Goal: Information Seeking & Learning: Learn about a topic

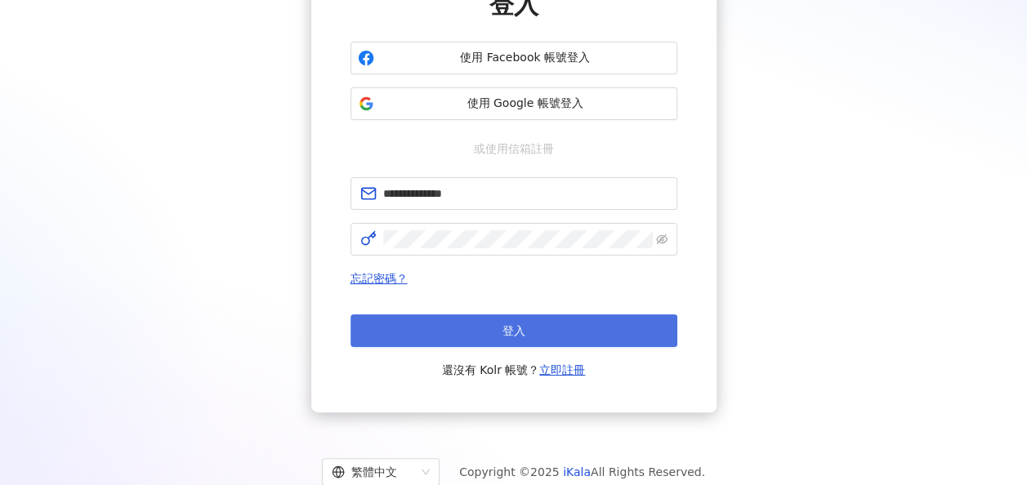
click at [550, 331] on button "登入" at bounding box center [513, 330] width 327 height 33
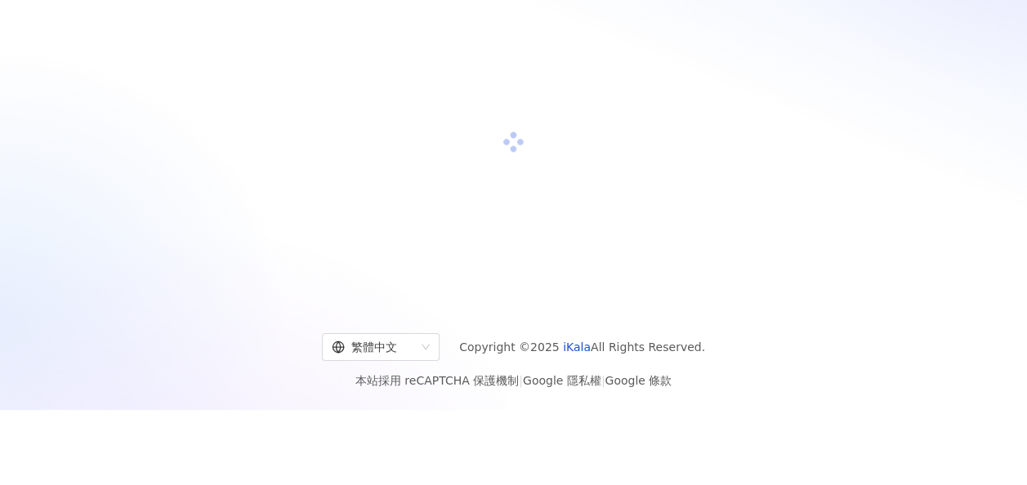
scroll to position [163, 0]
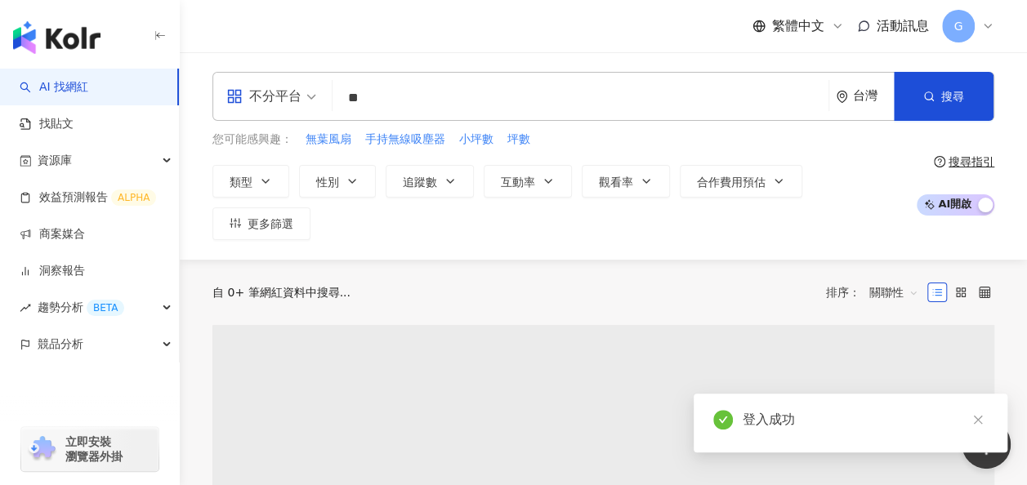
type input "*"
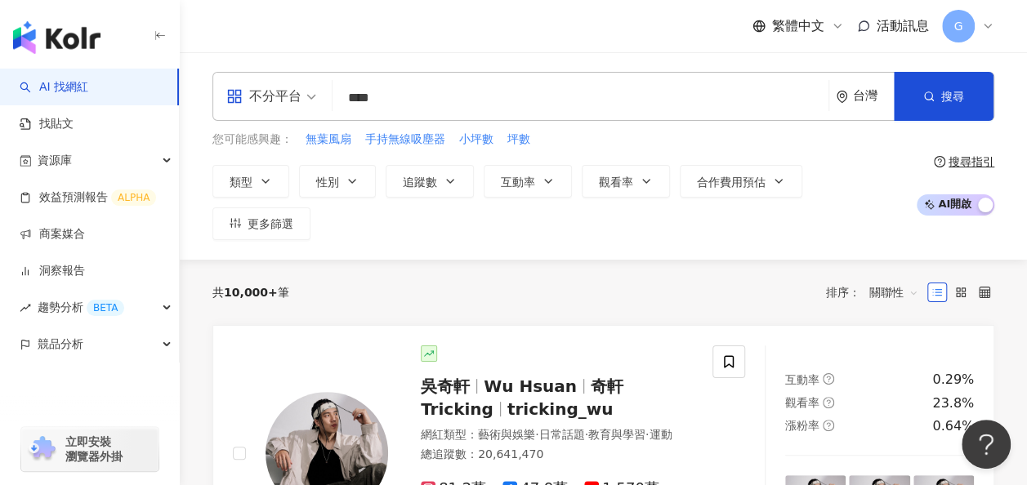
type input "**"
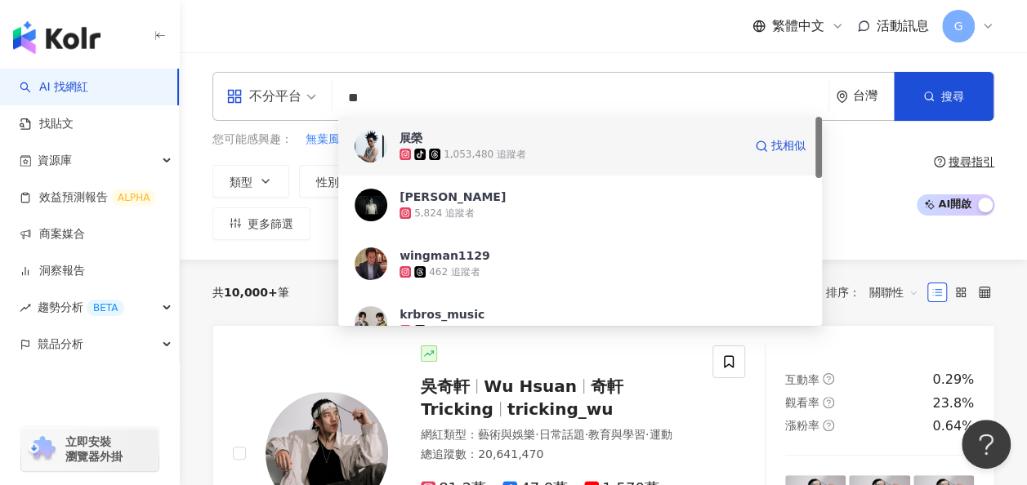
click at [591, 146] on div "tiktok-icon 1,053,480 追蹤者" at bounding box center [570, 154] width 343 height 16
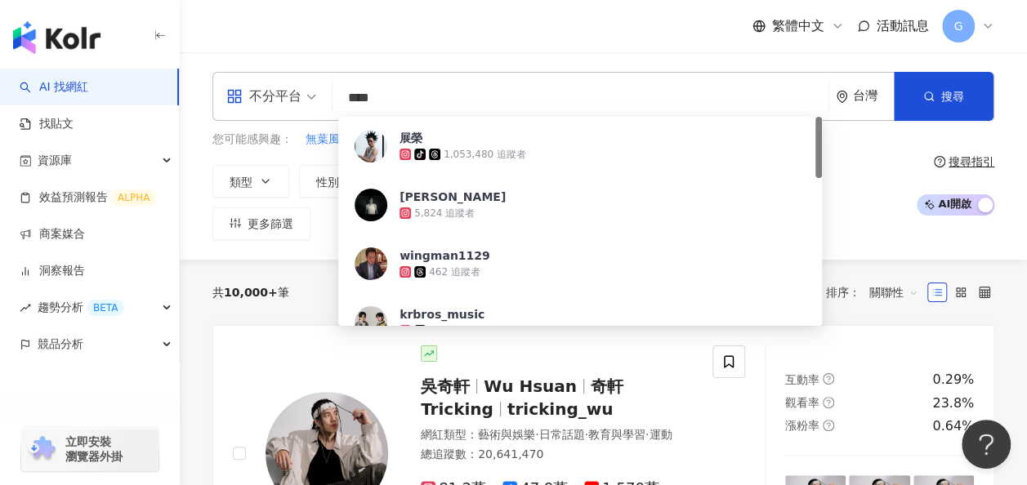
type input "**"
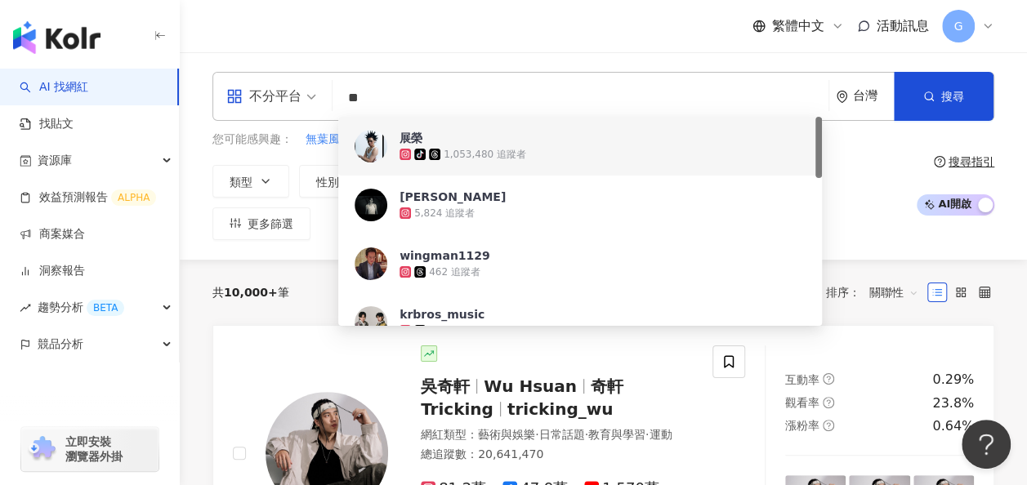
click at [501, 105] on input "**" at bounding box center [580, 97] width 483 height 31
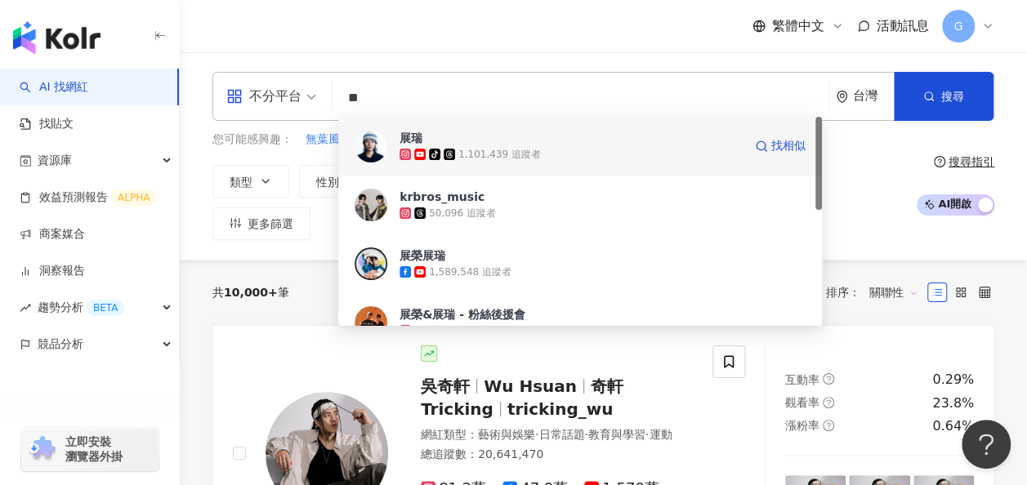
click at [497, 143] on span "展瑞" at bounding box center [570, 138] width 343 height 16
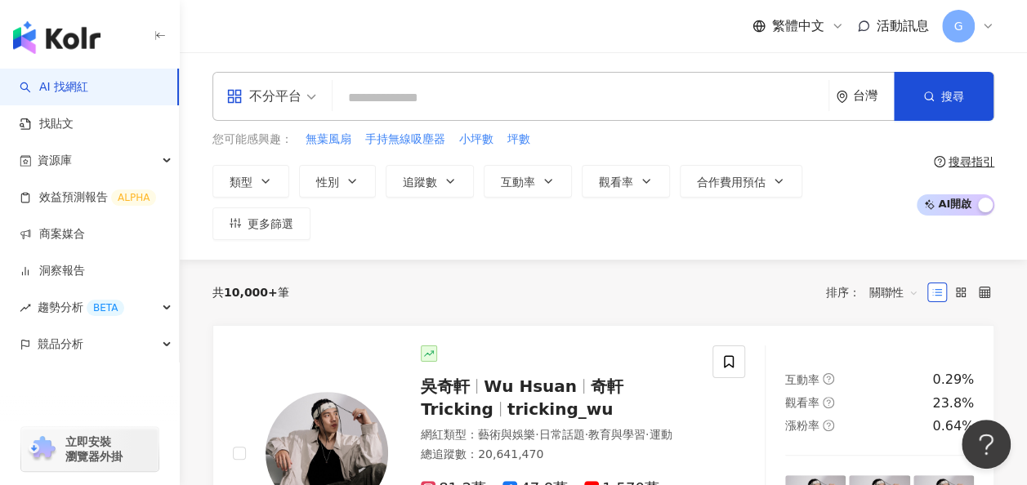
click at [510, 98] on input "search" at bounding box center [580, 97] width 483 height 31
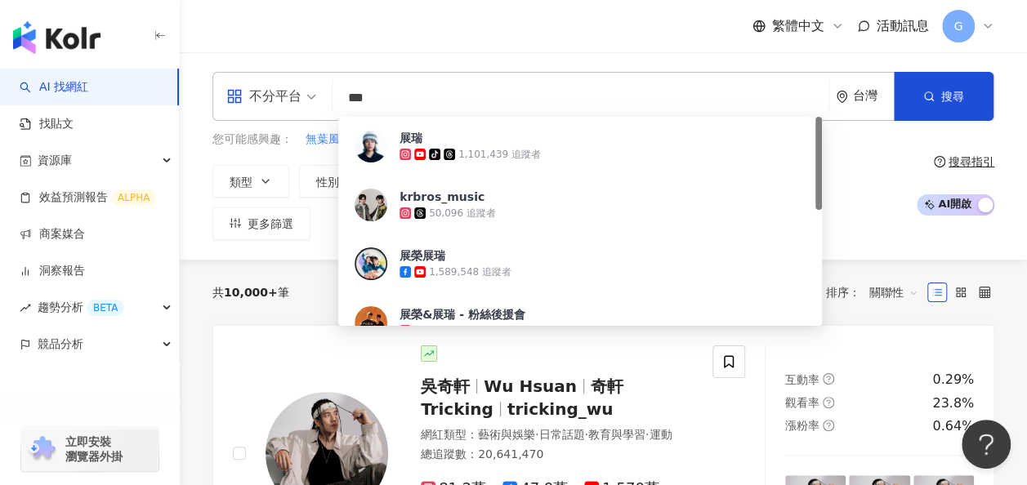
type input "*"
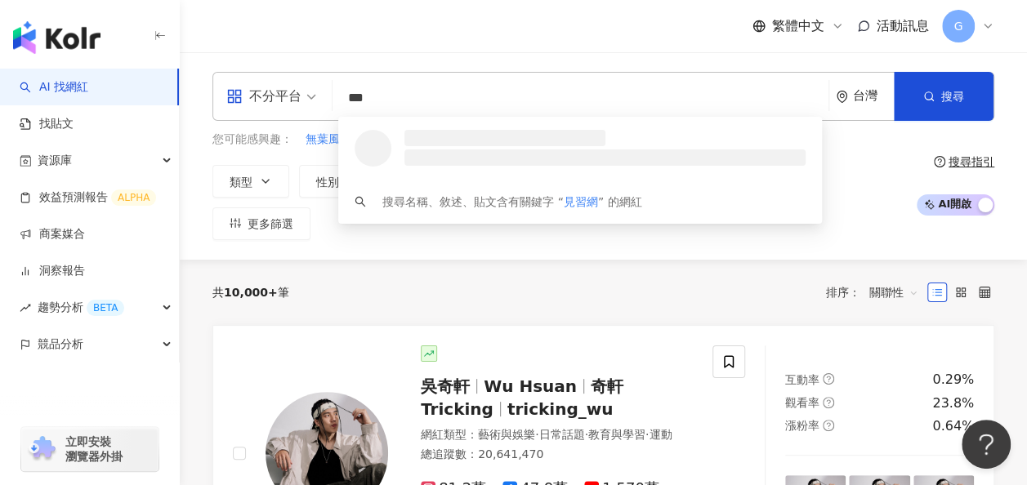
type input "***"
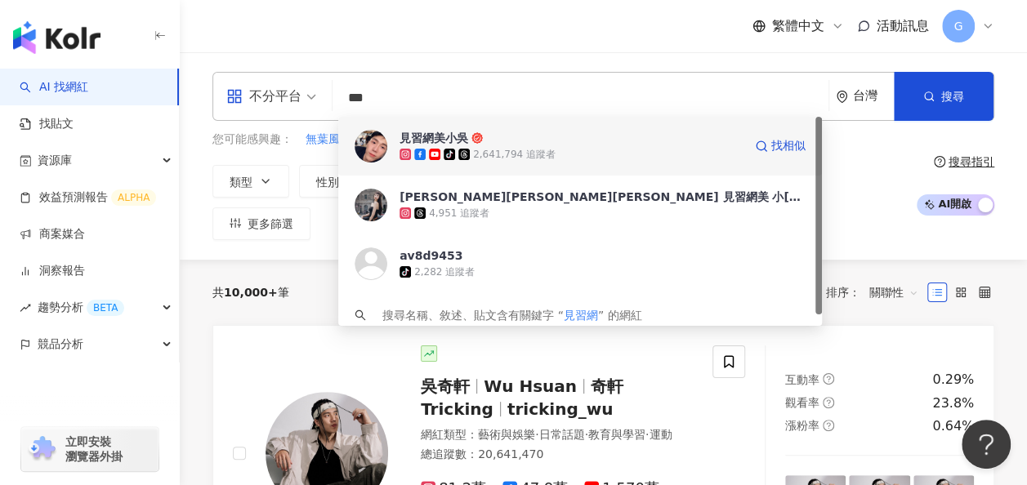
click at [501, 139] on span "見習網美小吳" at bounding box center [570, 138] width 343 height 16
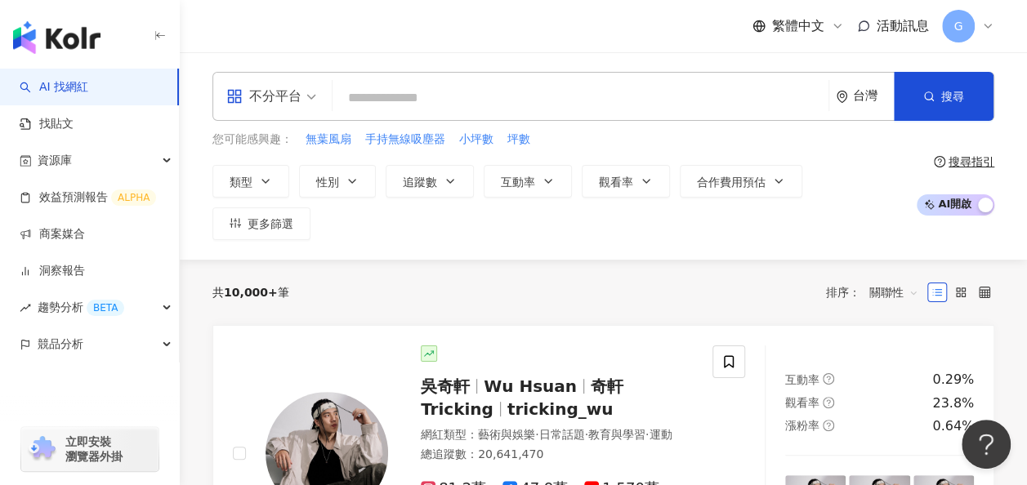
click at [452, 105] on input "search" at bounding box center [580, 97] width 483 height 31
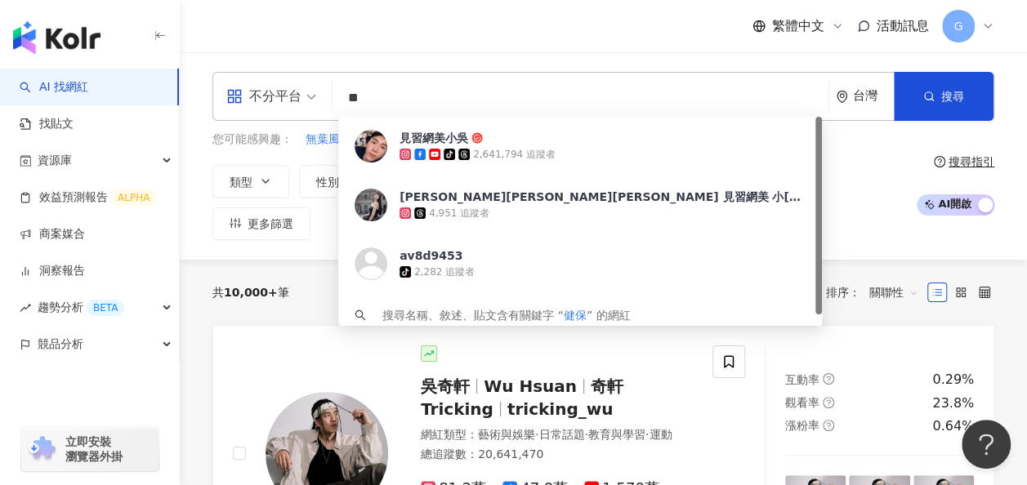
type input "*"
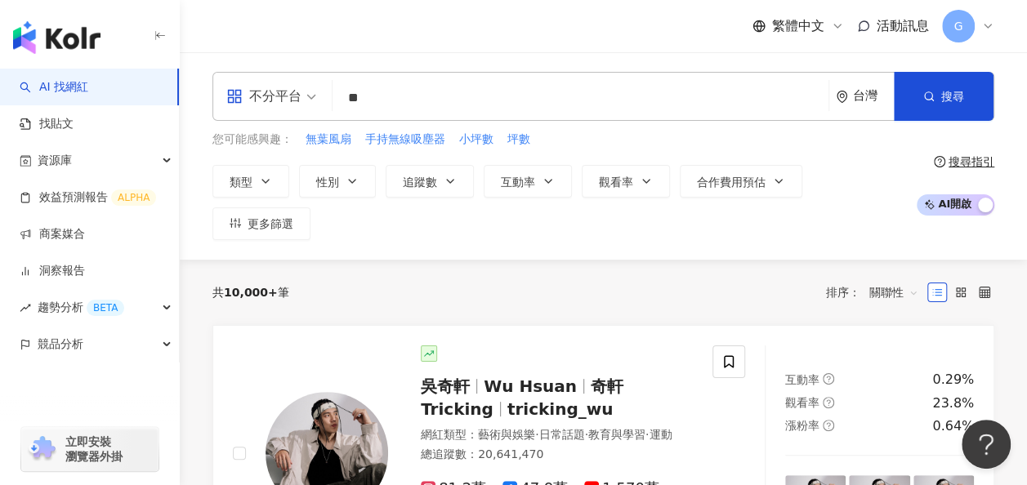
type input "**"
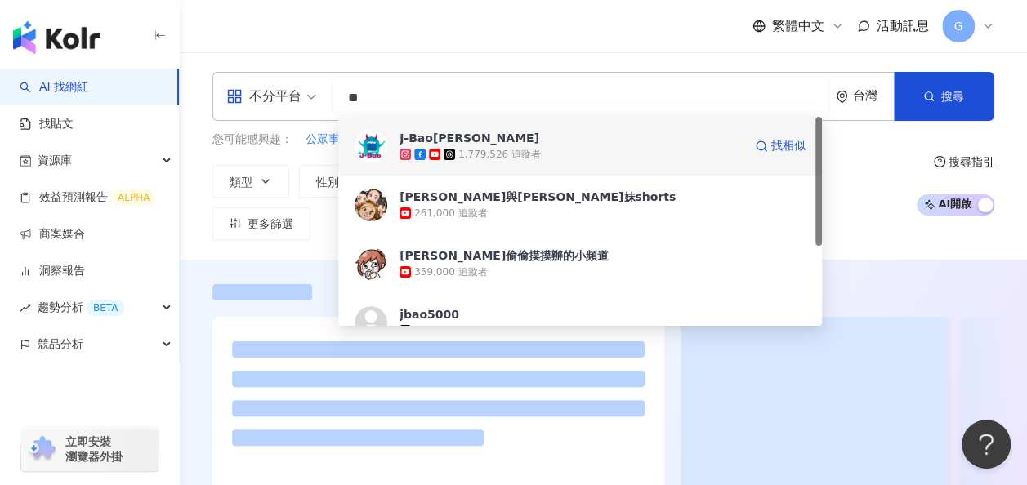
click at [516, 153] on div "1,779,526 追蹤者" at bounding box center [499, 155] width 82 height 14
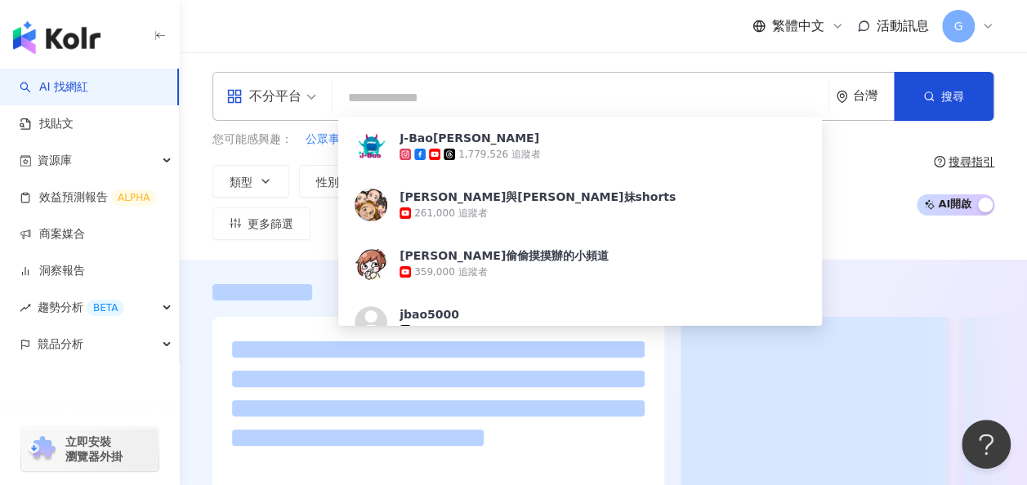
click at [482, 100] on input "search" at bounding box center [580, 97] width 483 height 31
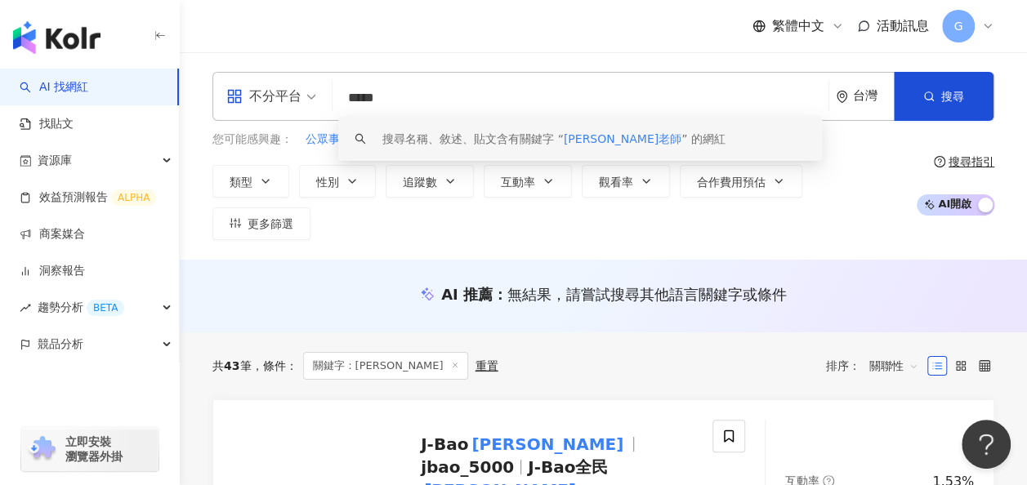
click at [535, 136] on div "搜尋名稱、敘述、貼文含有關鍵字 “ eko老師 ” 的網紅" at bounding box center [553, 139] width 343 height 18
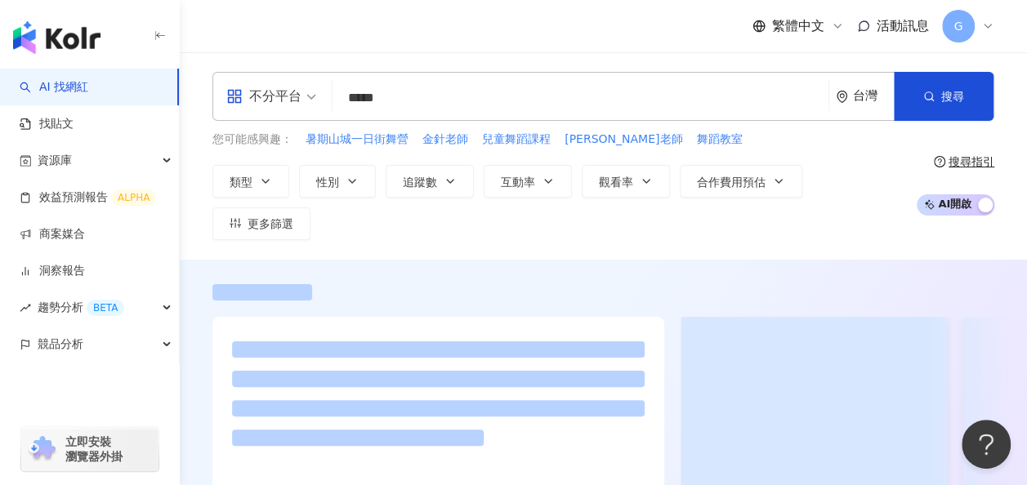
type input "*****"
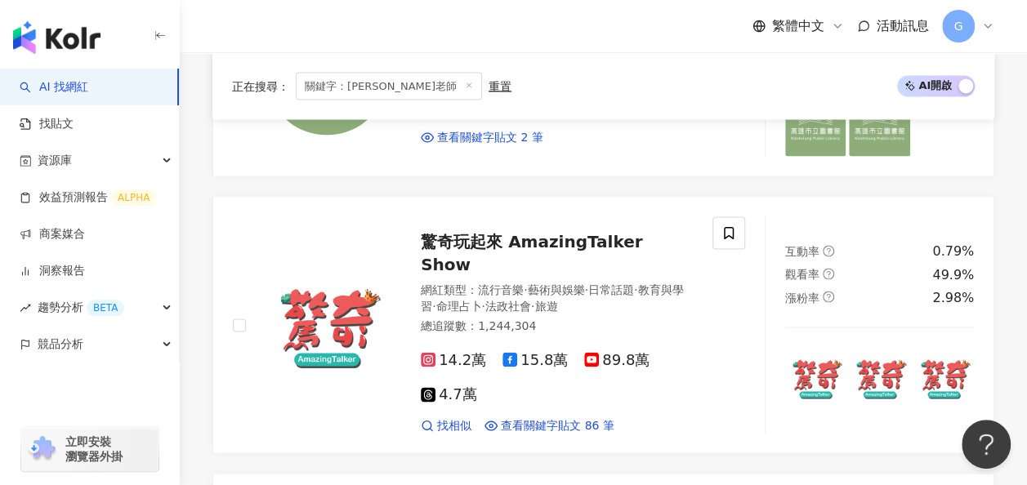
scroll to position [1715, 0]
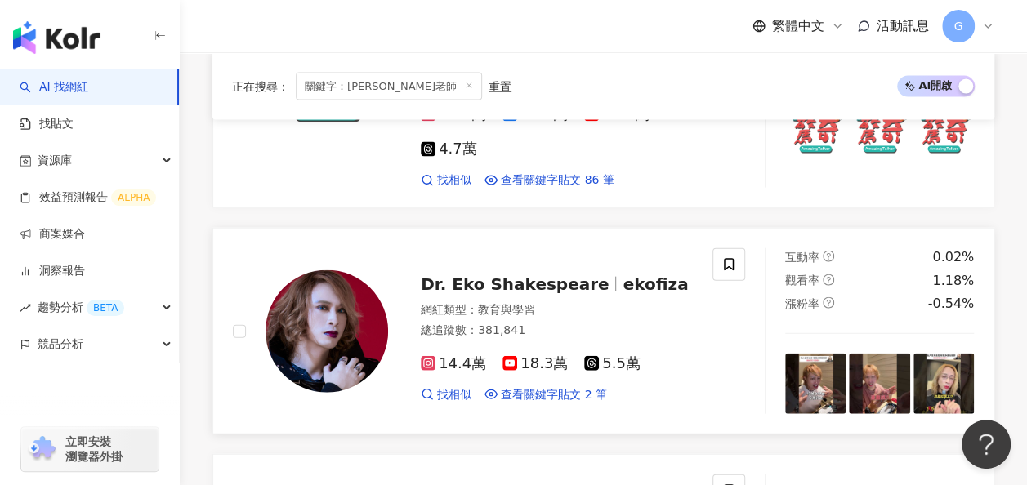
click at [567, 274] on span "Dr. Eko Shakespeare" at bounding box center [515, 284] width 188 height 20
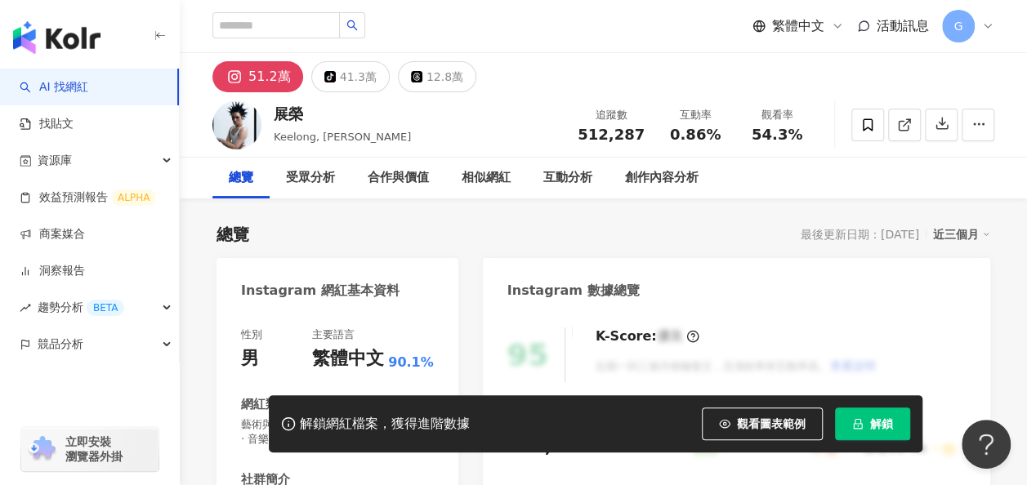
click at [899, 420] on button "解鎖" at bounding box center [872, 424] width 75 height 33
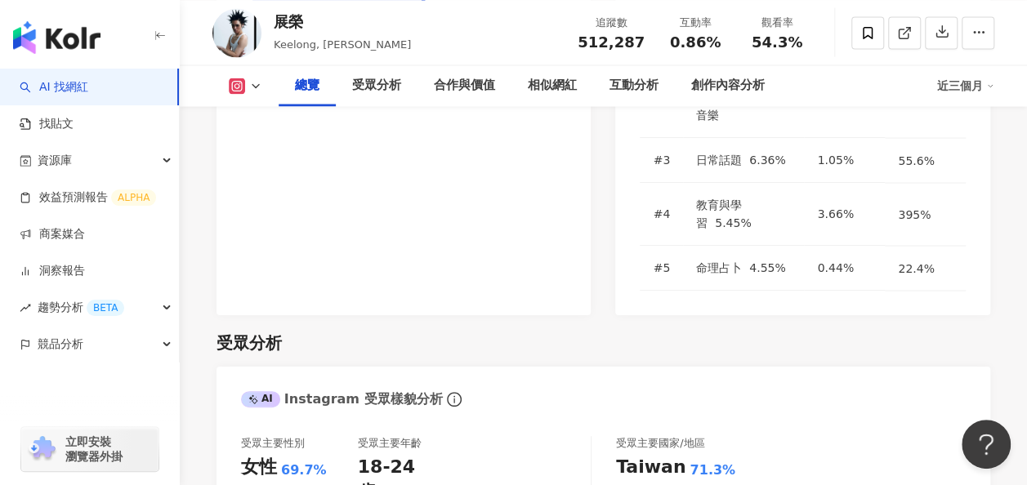
scroll to position [1552, 0]
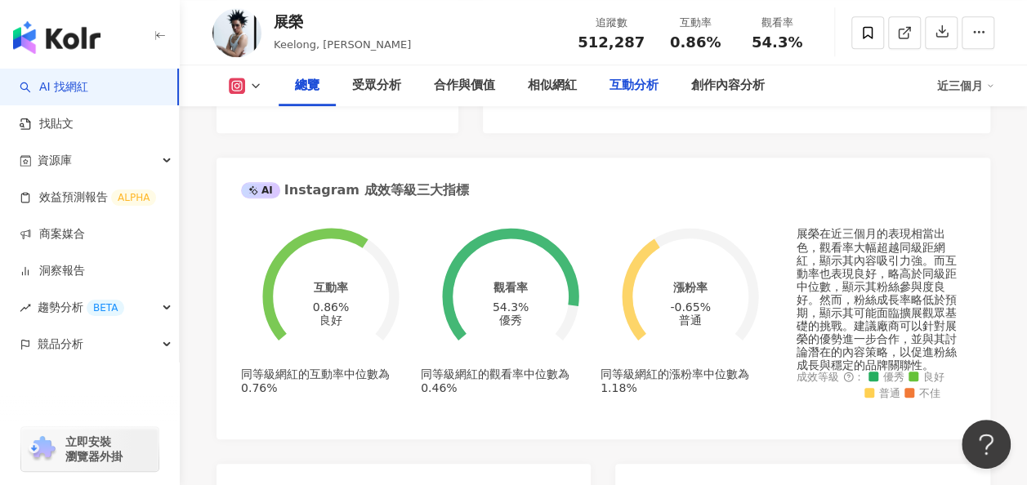
click at [639, 87] on div "互動分析" at bounding box center [633, 86] width 49 height 20
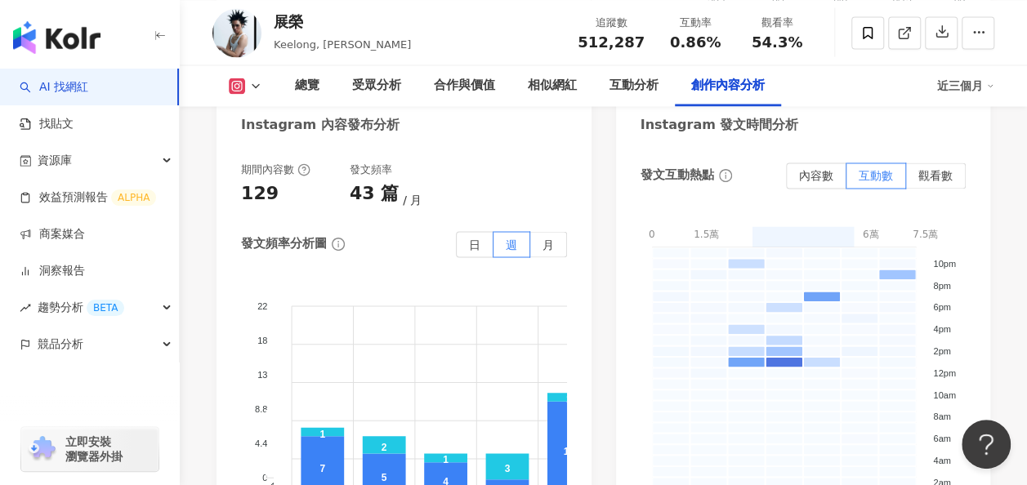
scroll to position [4359, 0]
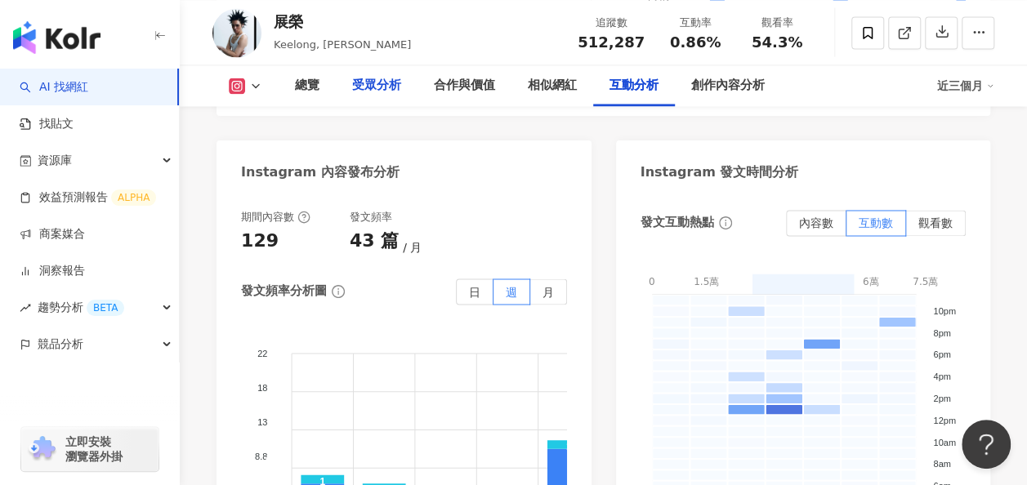
click at [368, 82] on div "受眾分析" at bounding box center [376, 86] width 49 height 20
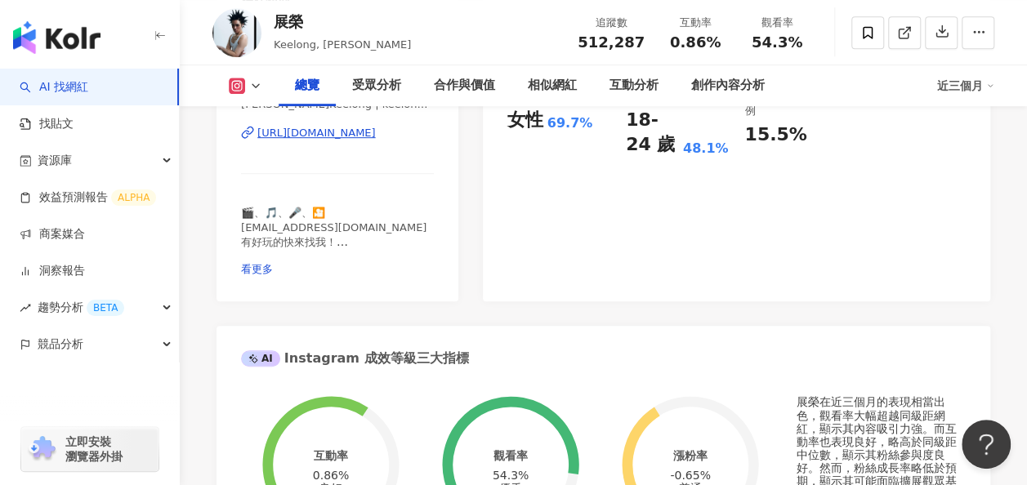
scroll to position [196, 0]
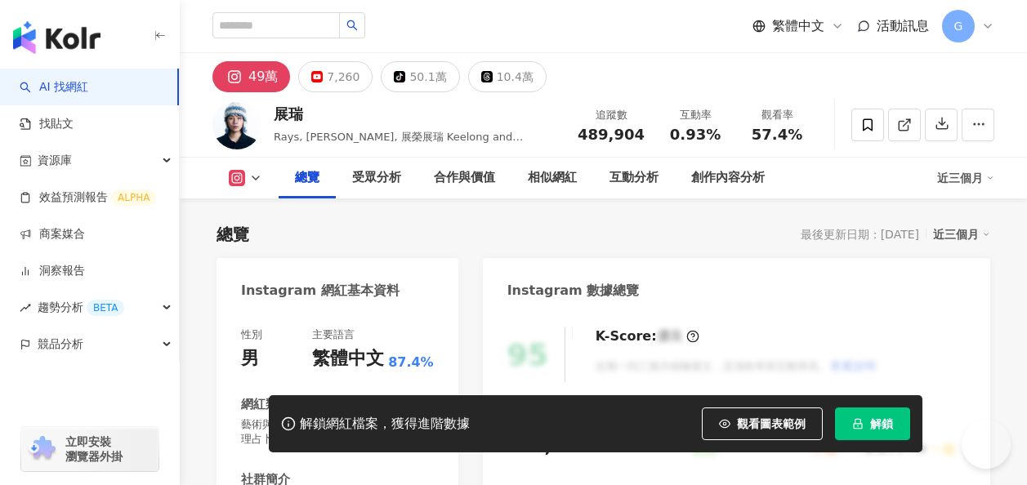
click at [867, 417] on button "解鎖" at bounding box center [872, 424] width 75 height 33
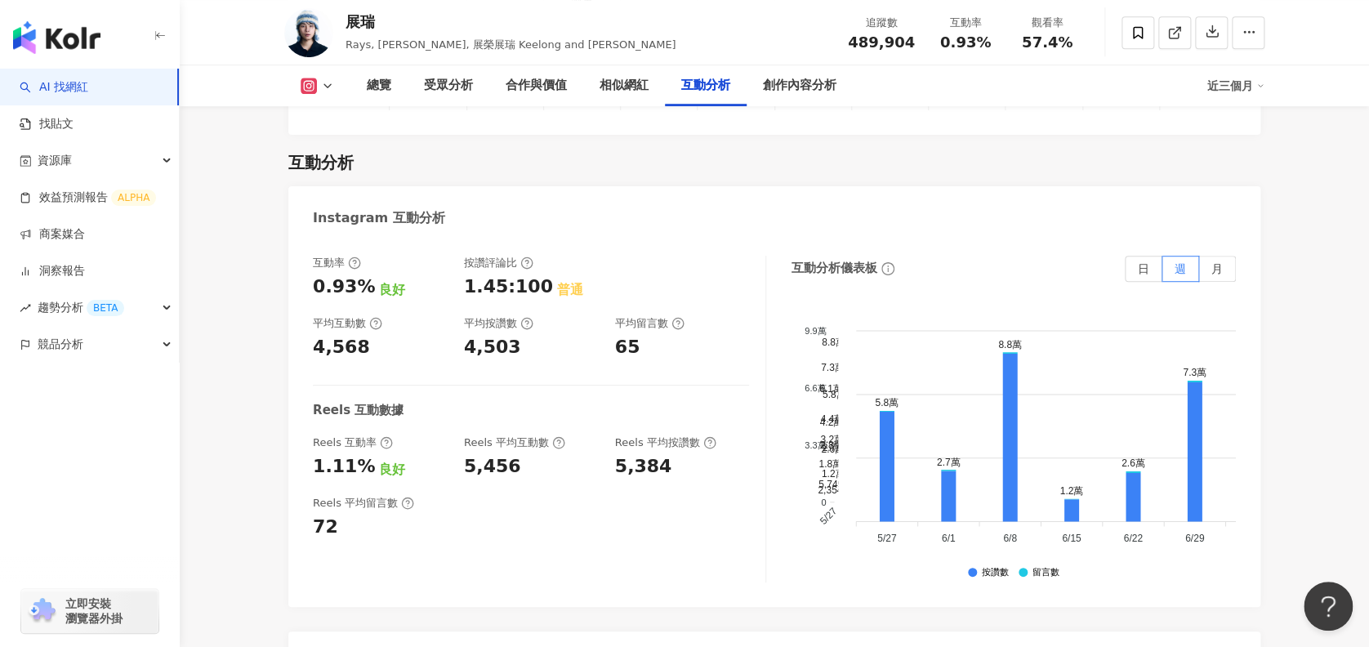
scroll to position [3365, 0]
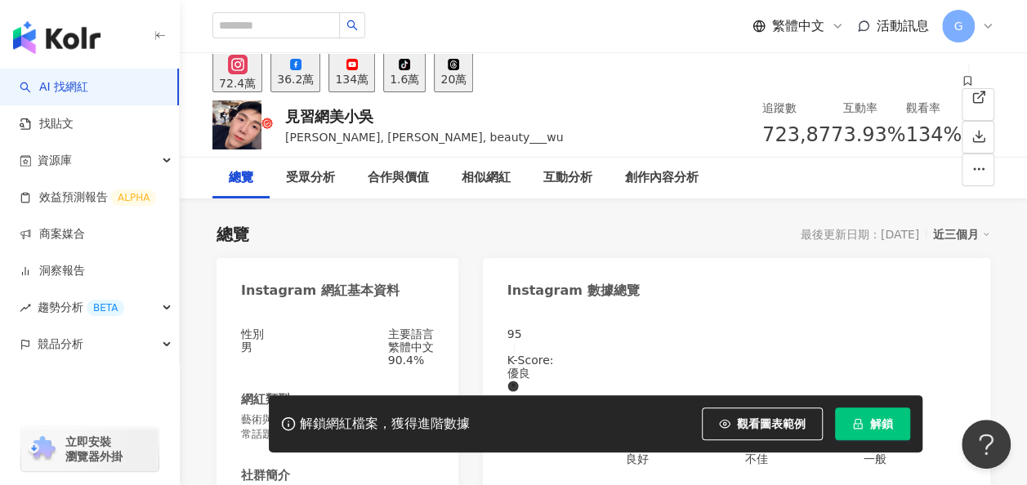
click at [864, 425] on button "解鎖" at bounding box center [872, 424] width 75 height 33
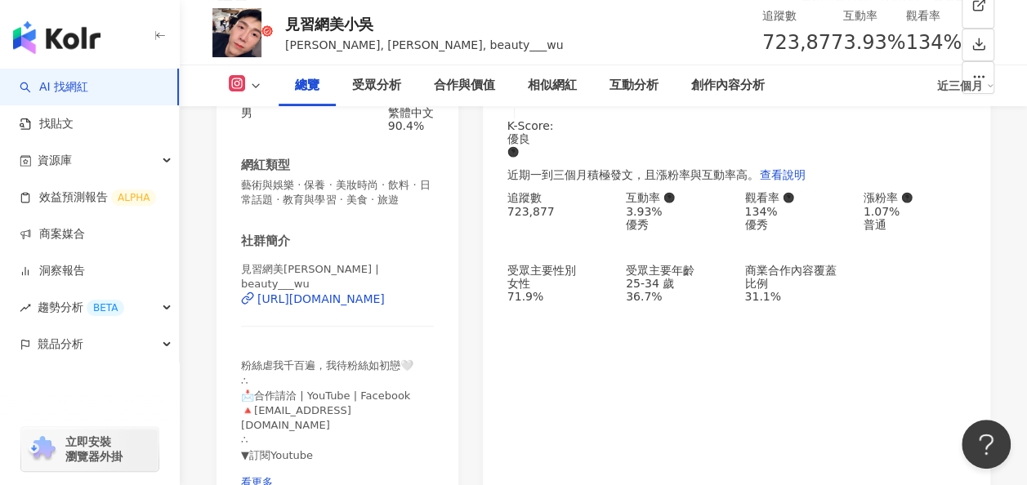
scroll to position [234, 0]
drag, startPoint x: 508, startPoint y: 294, endPoint x: 586, endPoint y: 296, distance: 77.6
click at [586, 296] on div "女性 71.9%" at bounding box center [558, 291] width 102 height 26
copy div "女性 71.9%"
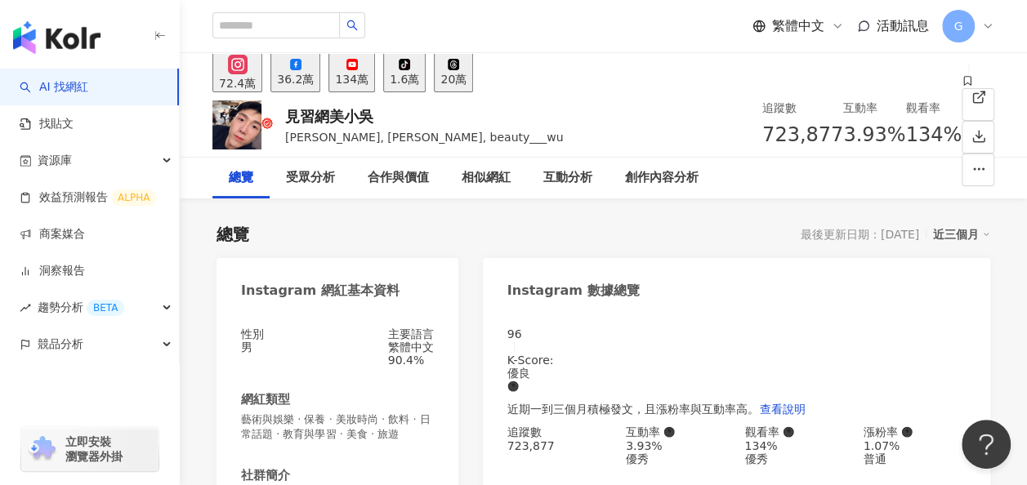
scroll to position [39, 0]
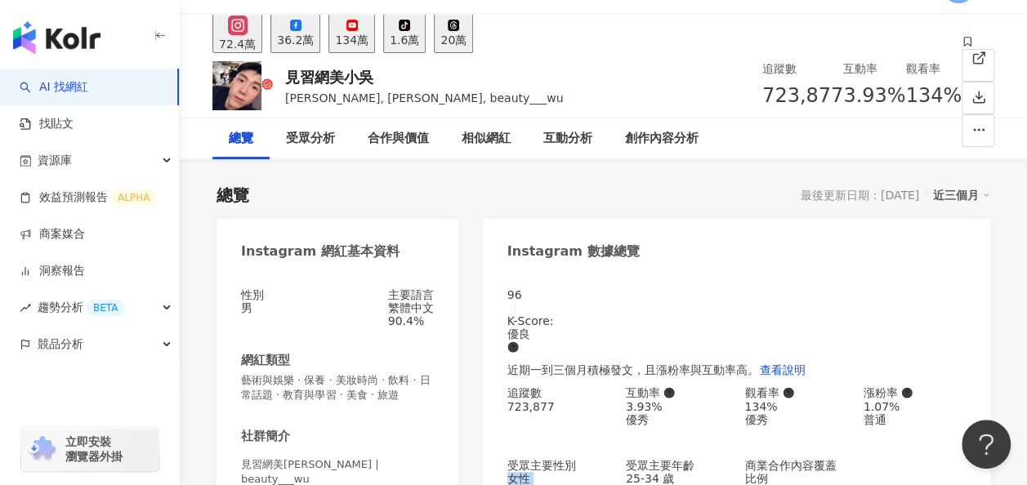
click at [852, 198] on div "總覽 最後更新日期：2025/8/27 近三個月" at bounding box center [602, 195] width 773 height 23
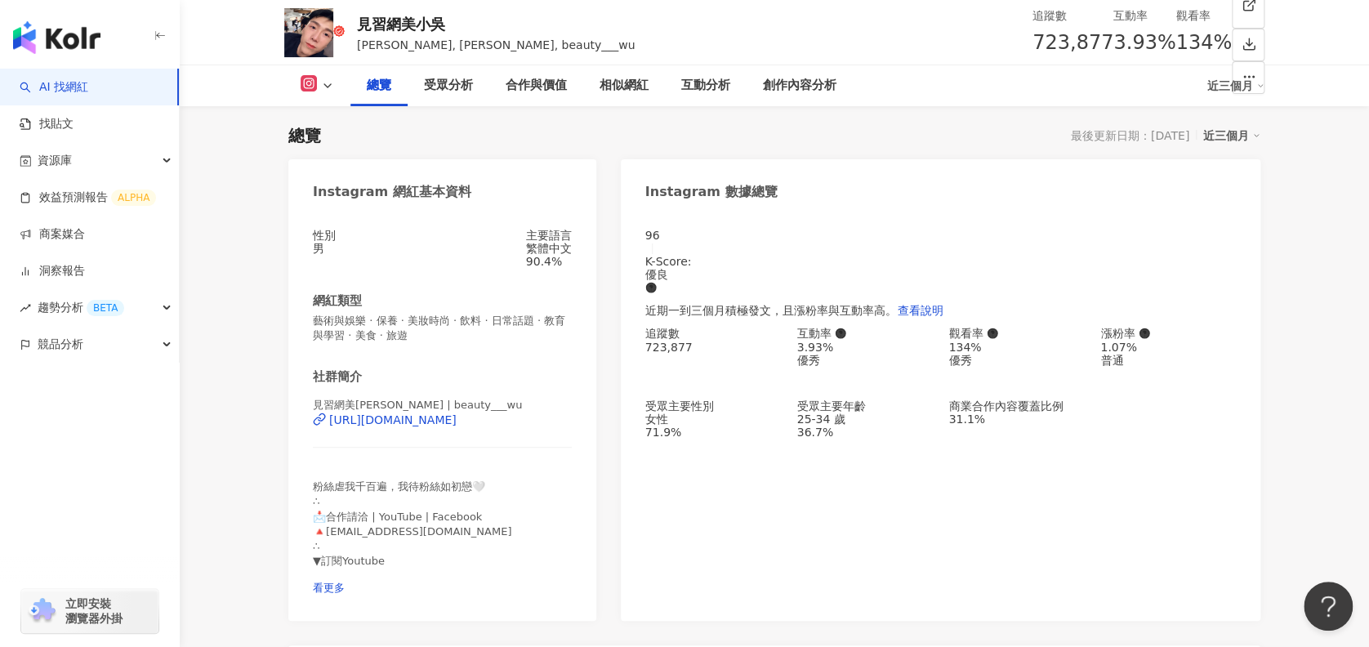
scroll to position [0, 0]
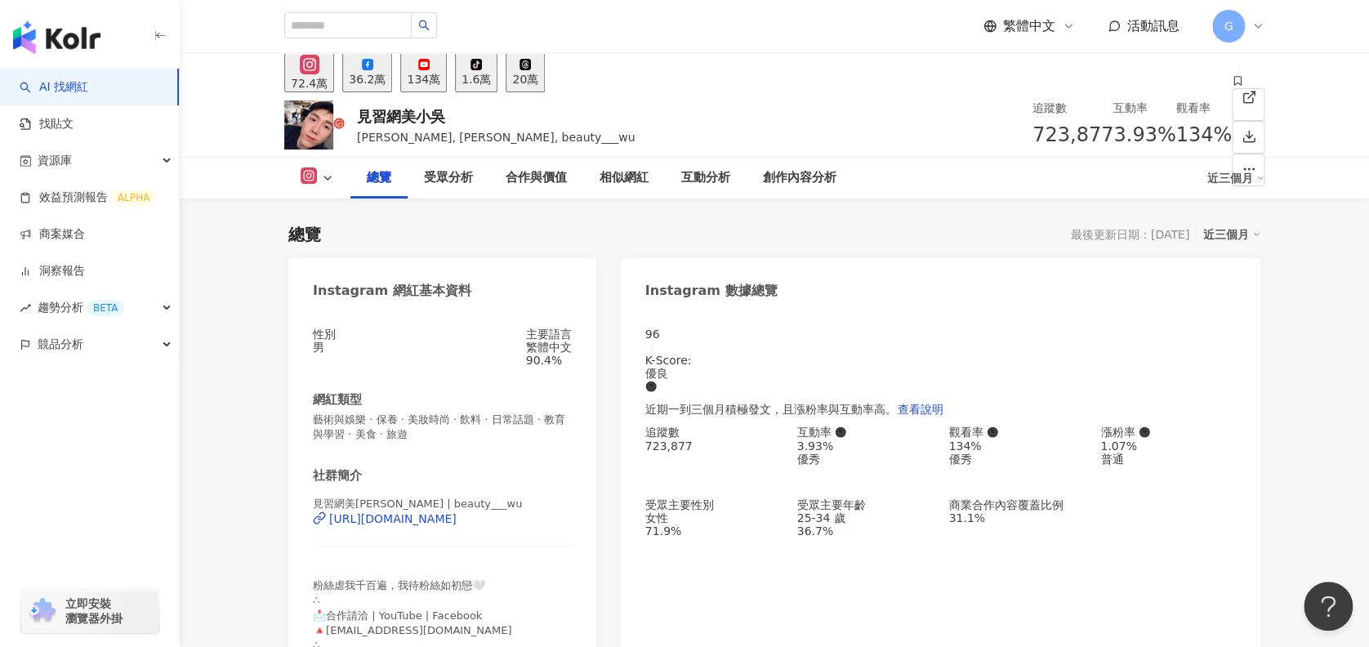
click at [1026, 366] on div "96 K-Score : 優良 近期一到三個月積極發文，且漲粉率與互動率高。 查看說明" at bounding box center [940, 376] width 590 height 98
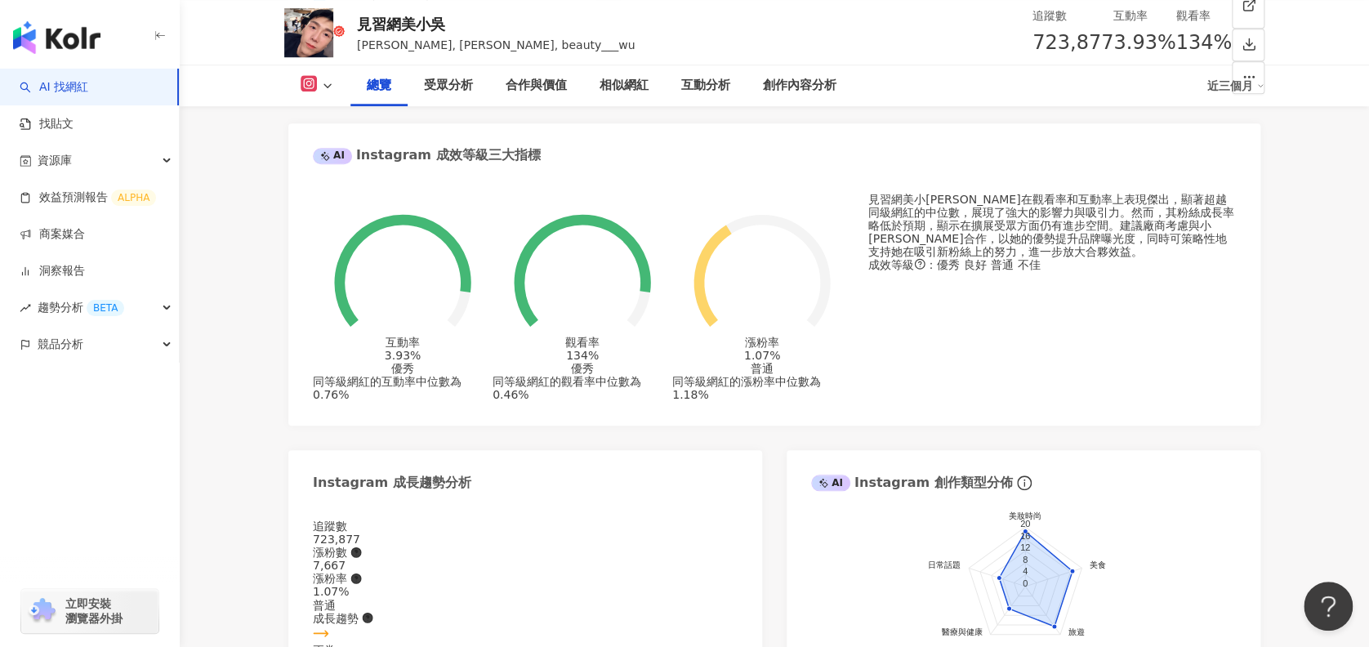
scroll to position [620, 0]
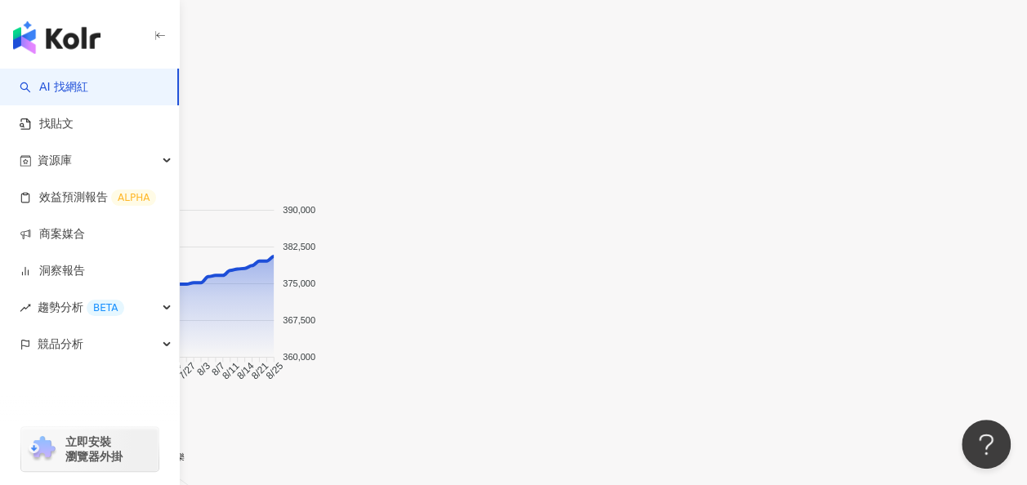
scroll to position [1556, 0]
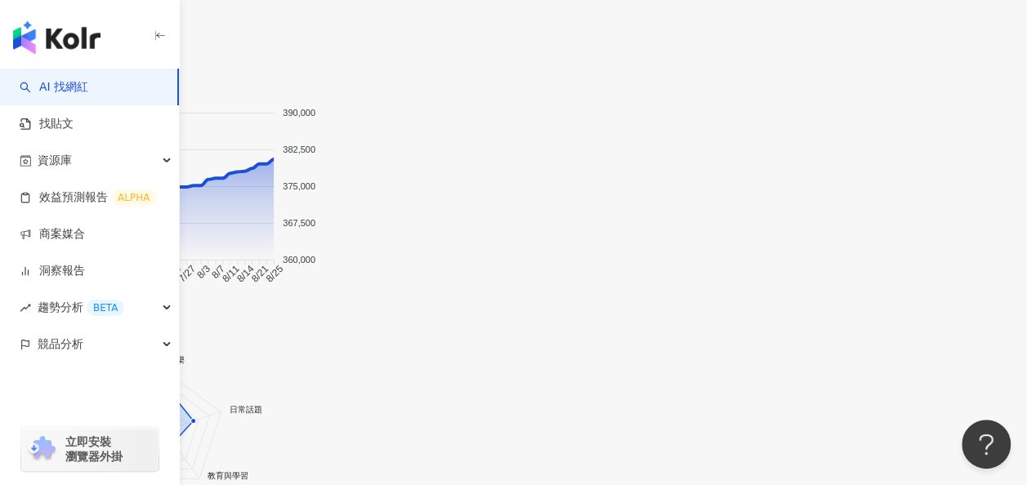
drag, startPoint x: 242, startPoint y: 182, endPoint x: 322, endPoint y: 194, distance: 80.8
copy div "男性 84.2%"
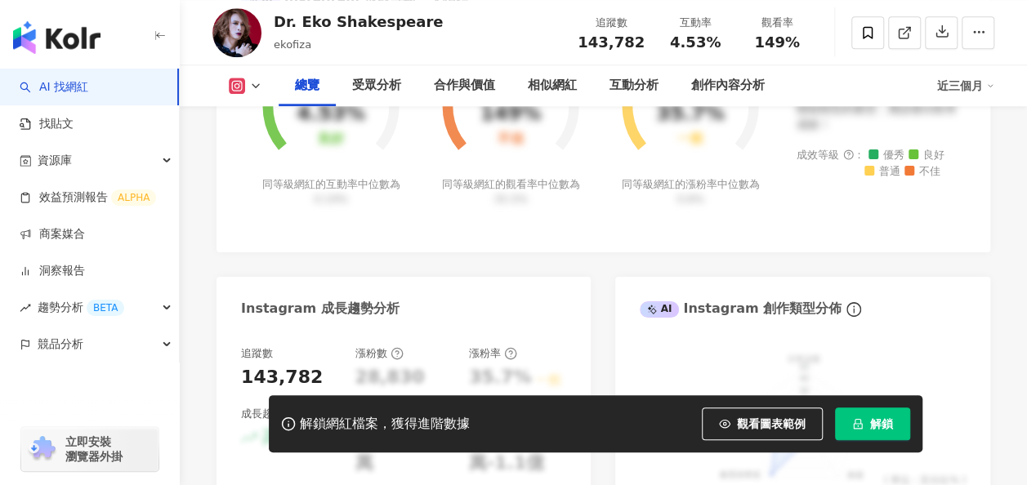
scroll to position [572, 0]
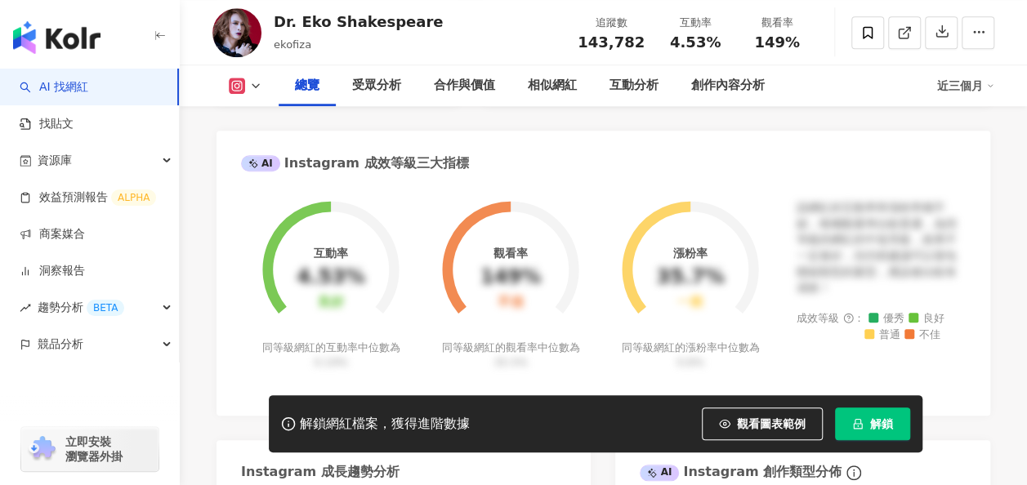
click at [877, 421] on span "解鎖" at bounding box center [881, 423] width 23 height 13
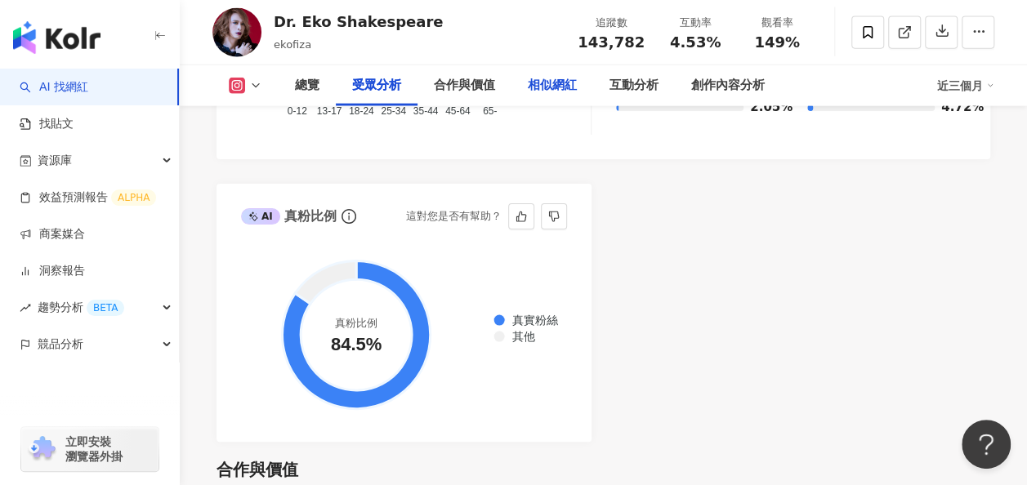
scroll to position [1797, 0]
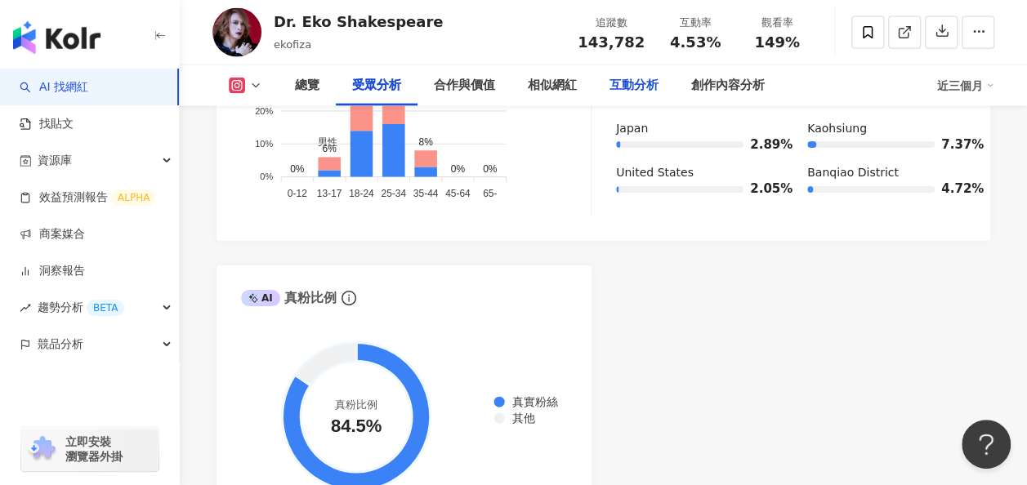
click at [626, 88] on div "互動分析" at bounding box center [633, 86] width 49 height 20
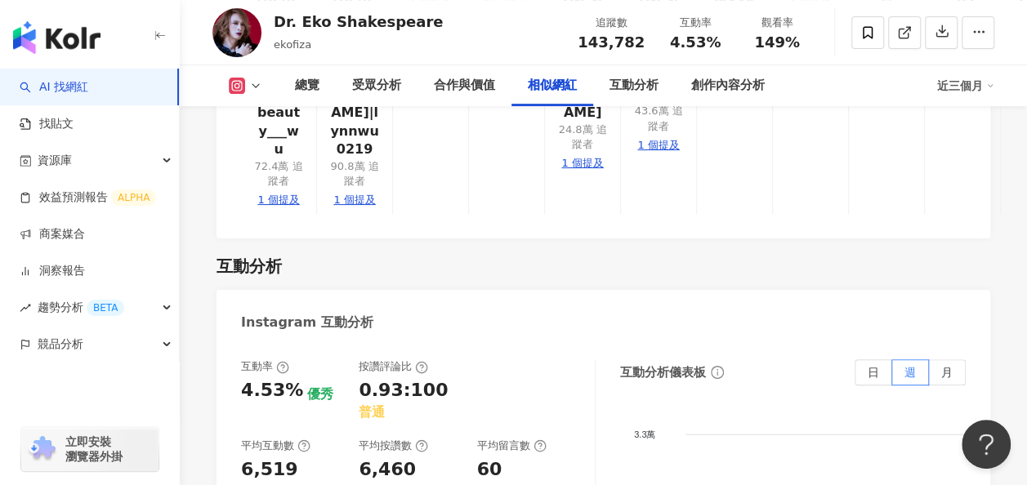
scroll to position [3075, 0]
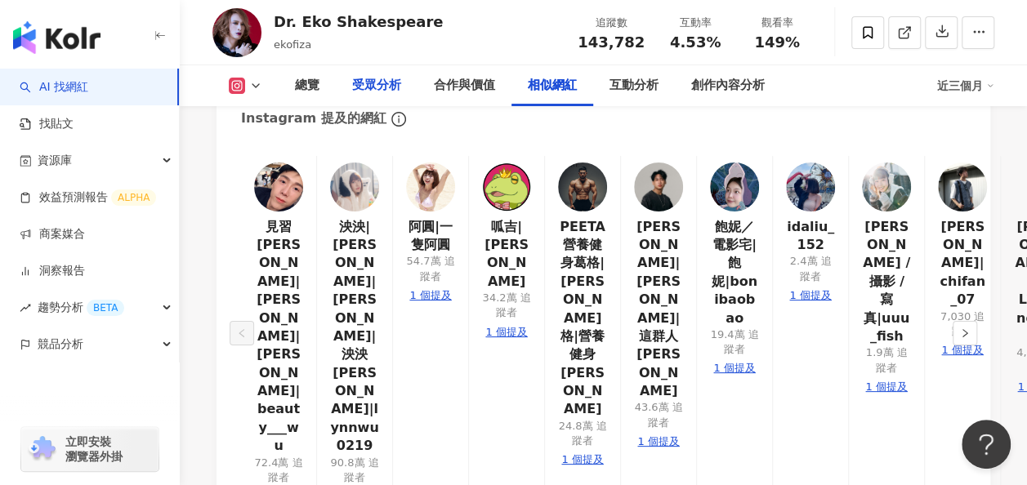
click at [379, 88] on div "受眾分析" at bounding box center [376, 86] width 49 height 20
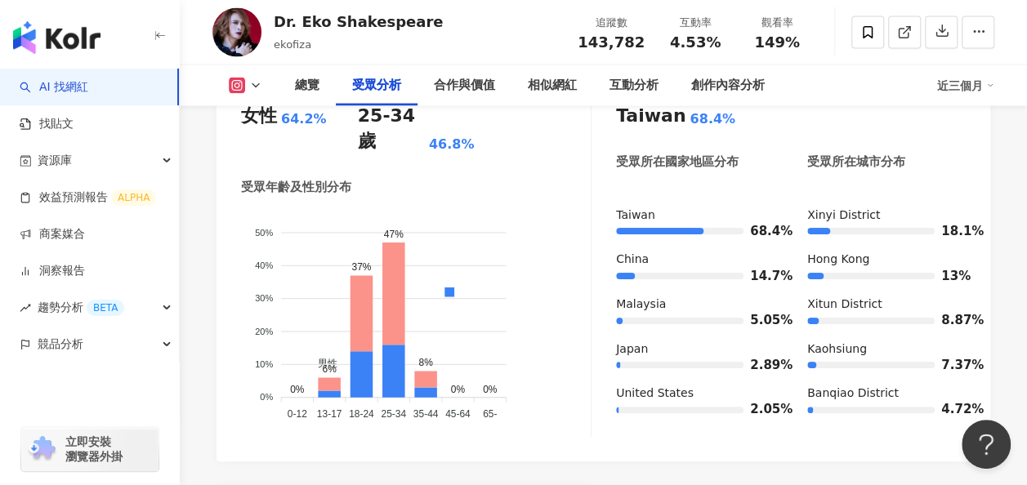
scroll to position [1680, 0]
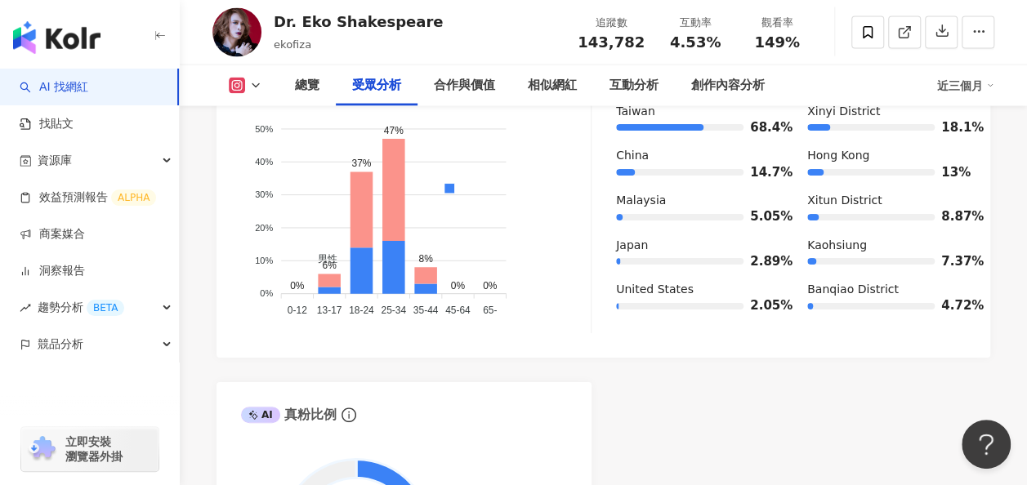
drag, startPoint x: 351, startPoint y: 296, endPoint x: 371, endPoint y: 296, distance: 19.6
click at [371, 305] on tspan "18-24" at bounding box center [361, 310] width 25 height 11
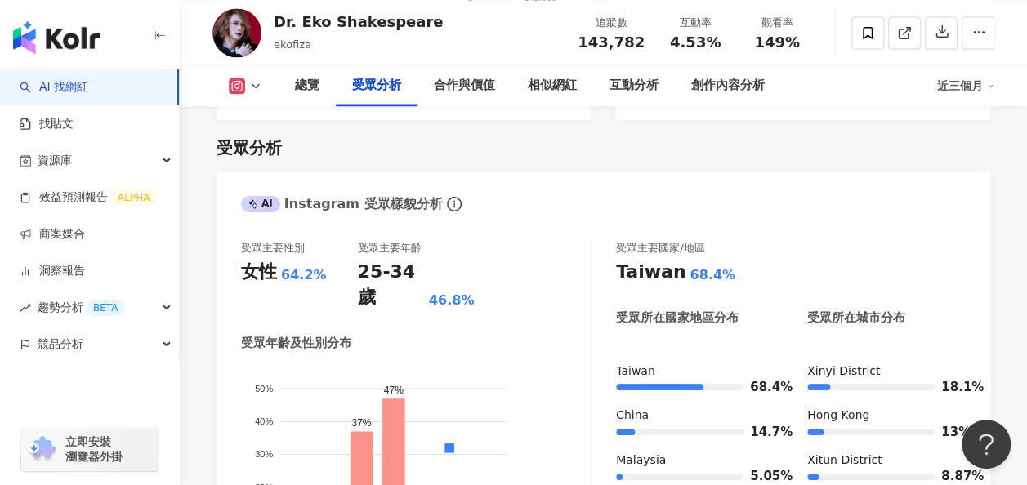
scroll to position [1421, 0]
drag, startPoint x: 359, startPoint y: 269, endPoint x: 471, endPoint y: 274, distance: 112.0
click at [471, 274] on div "25-34 歲 46.8%" at bounding box center [416, 284] width 117 height 51
copy div "25-34 歲 46.8%"
drag, startPoint x: 471, startPoint y: 274, endPoint x: 523, endPoint y: 301, distance: 58.4
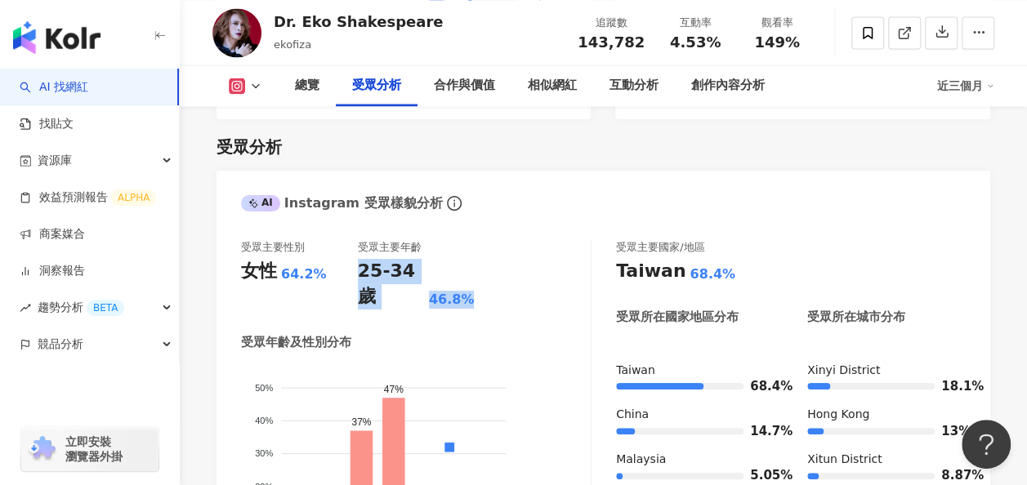
click at [523, 301] on div "受眾主要性別 女性 64.2% 受眾主要年齡 25-34 歲 46.8% 受眾年齡及性別分布 男性 女性 50% 50% 40% 40% 30% 30% 20…" at bounding box center [416, 416] width 350 height 353
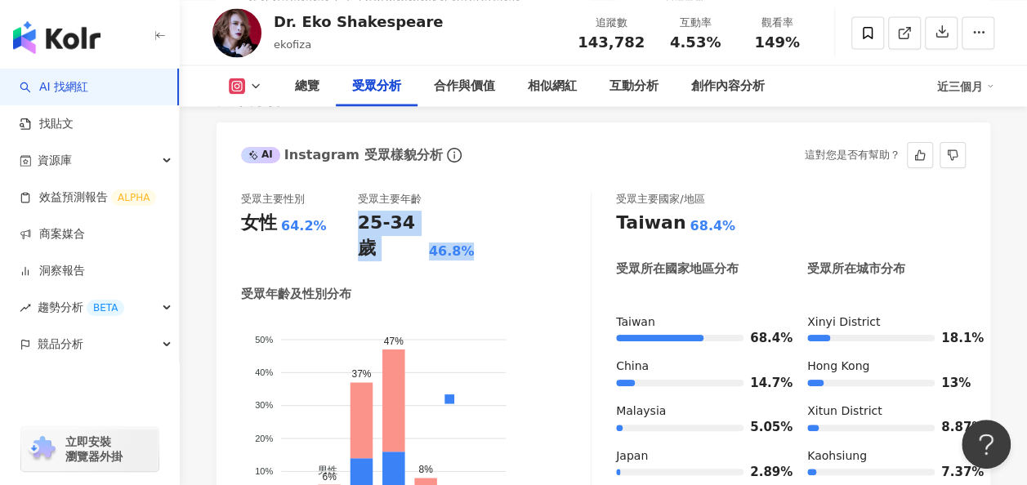
scroll to position [1468, 0]
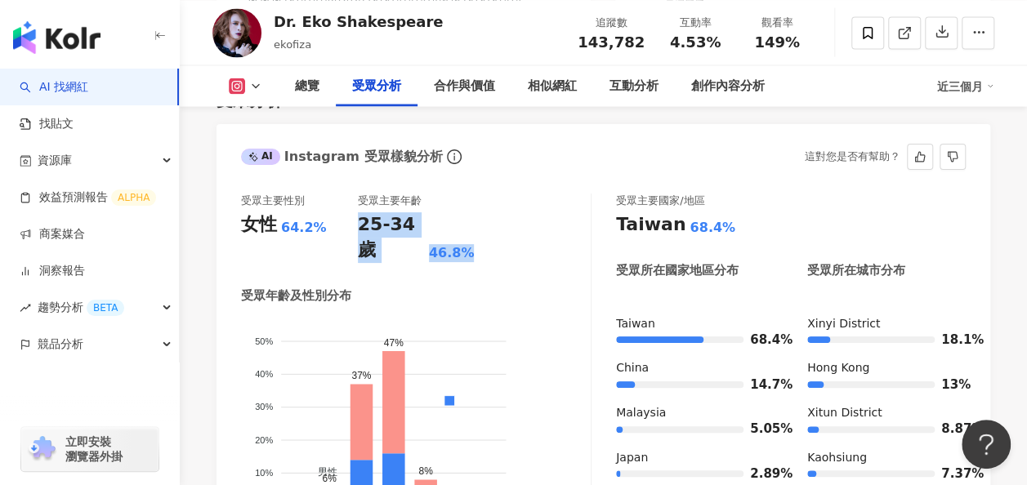
click at [521, 226] on div "受眾主要性別 女性 64.2% 受眾主要年齡 25-34 歲 46.8%" at bounding box center [416, 228] width 350 height 69
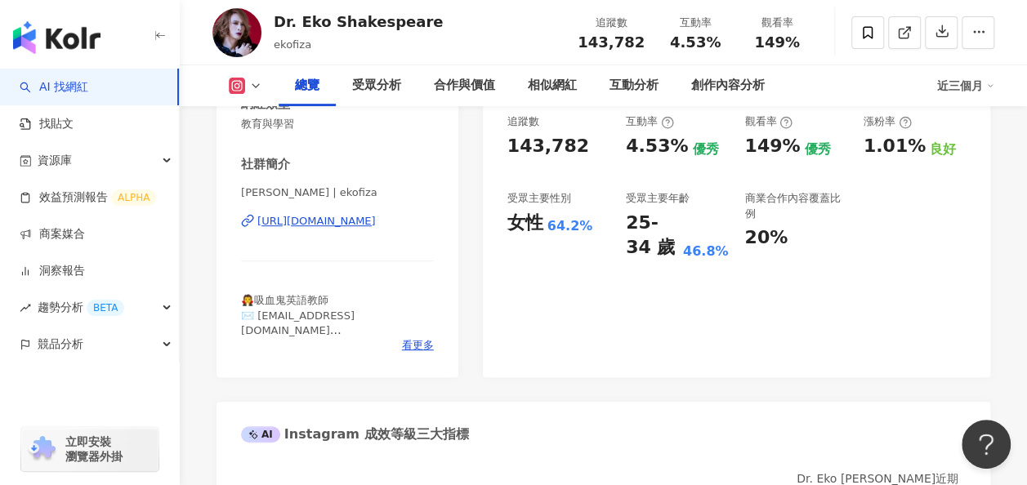
scroll to position [303, 0]
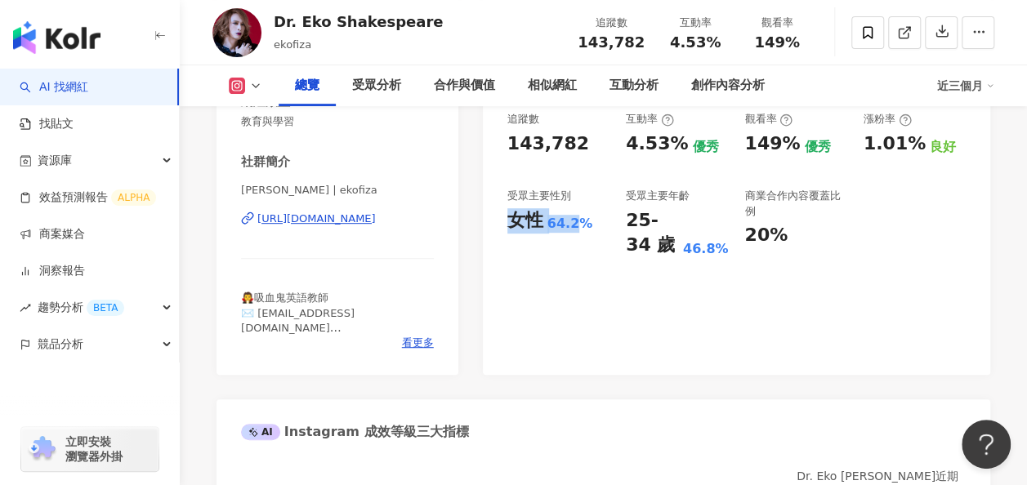
drag, startPoint x: 512, startPoint y: 214, endPoint x: 572, endPoint y: 217, distance: 59.7
click at [572, 217] on div "女性 64.2%" at bounding box center [558, 220] width 102 height 25
drag, startPoint x: 572, startPoint y: 217, endPoint x: 547, endPoint y: 301, distance: 86.8
click at [547, 301] on div "85 K-Score : 良好 近期一到三個月發文頻率正常，且漲粉率與互動率高。 查看說明 追蹤數 143,782 互動率 4.53% 優秀 觀看率 149%…" at bounding box center [736, 191] width 507 height 367
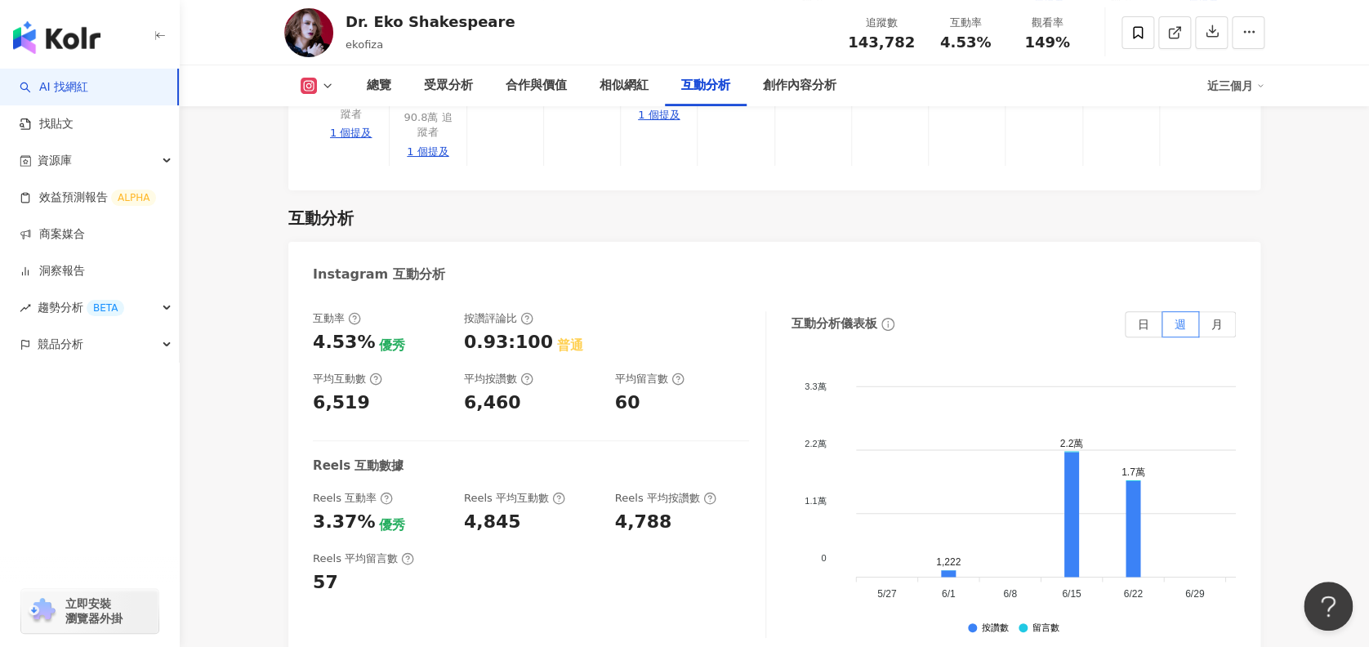
scroll to position [3336, 0]
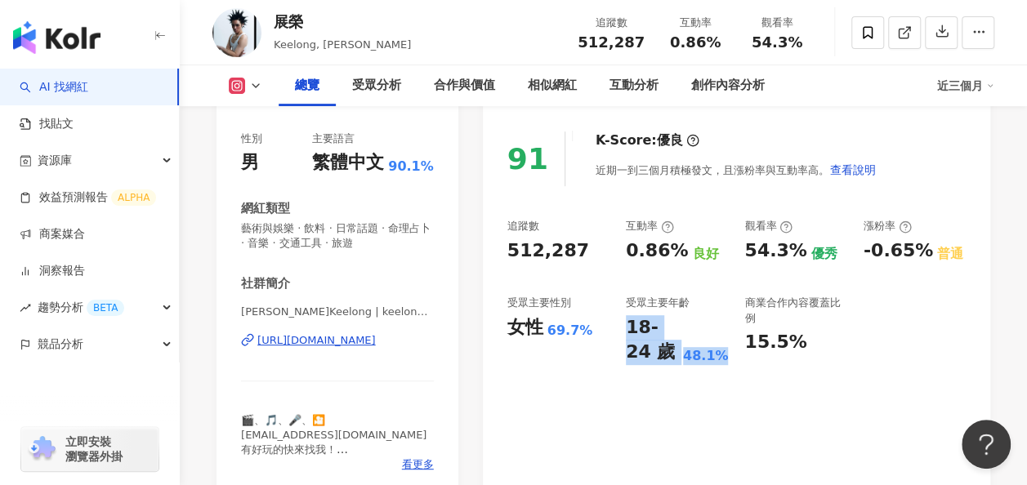
drag, startPoint x: 629, startPoint y: 329, endPoint x: 725, endPoint y: 358, distance: 100.5
click at [725, 358] on div "18-24 歲 48.1%" at bounding box center [677, 340] width 102 height 51
copy div "18-24 歲 48.1%"
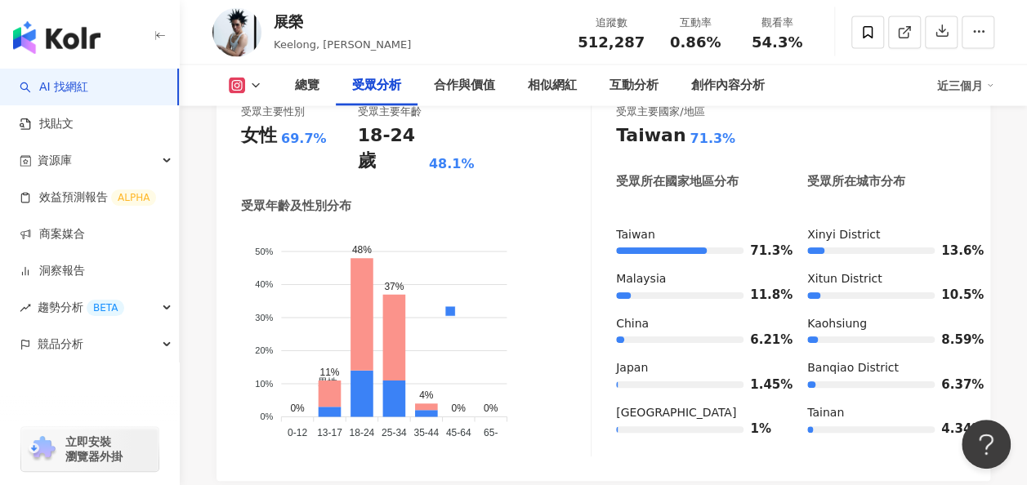
scroll to position [1601, 0]
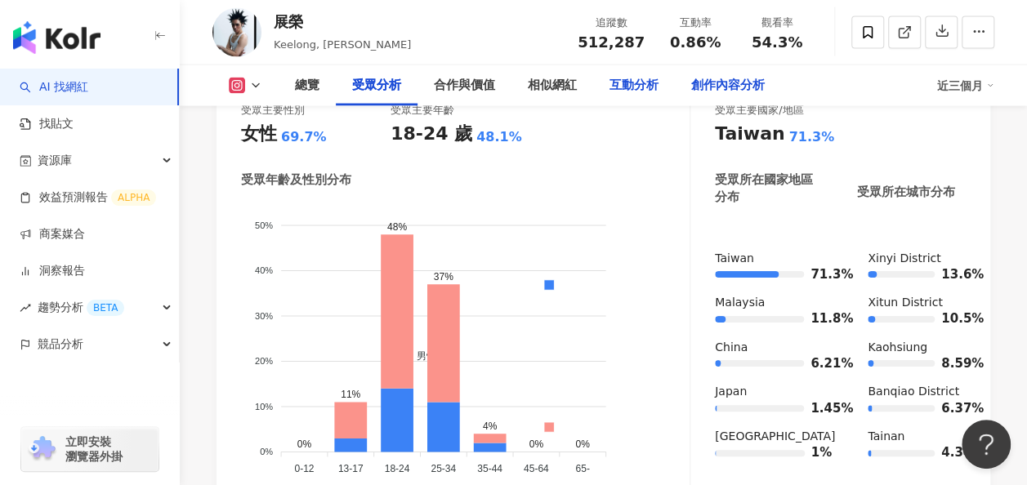
click at [764, 81] on div "創作內容分析" at bounding box center [728, 86] width 74 height 20
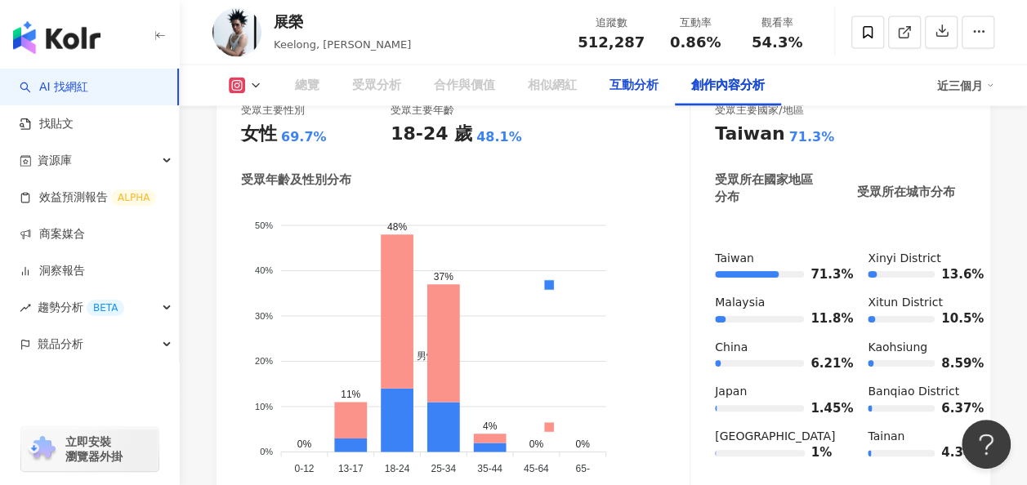
click at [658, 89] on div "互動分析" at bounding box center [633, 86] width 49 height 20
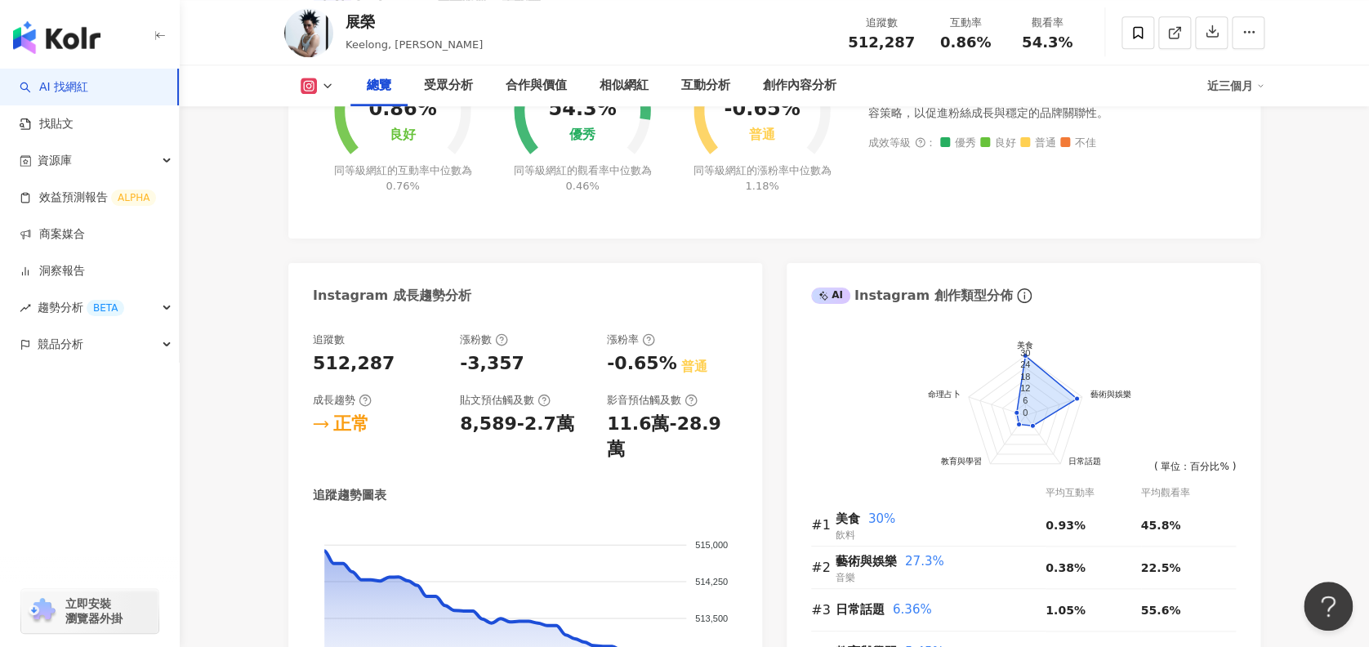
scroll to position [745, 0]
drag, startPoint x: 457, startPoint y: 431, endPoint x: 573, endPoint y: 431, distance: 115.2
click at [573, 431] on div "追蹤數 512,287 漲粉數 -3,357 漲粉率 -0.65% 普通 成長趨勢 正常 貼文預估觸及數 8,589-2.7萬 影音預估觸及數 11.6萬-2…" at bounding box center [525, 398] width 425 height 130
copy div "8,589-2.7萬"
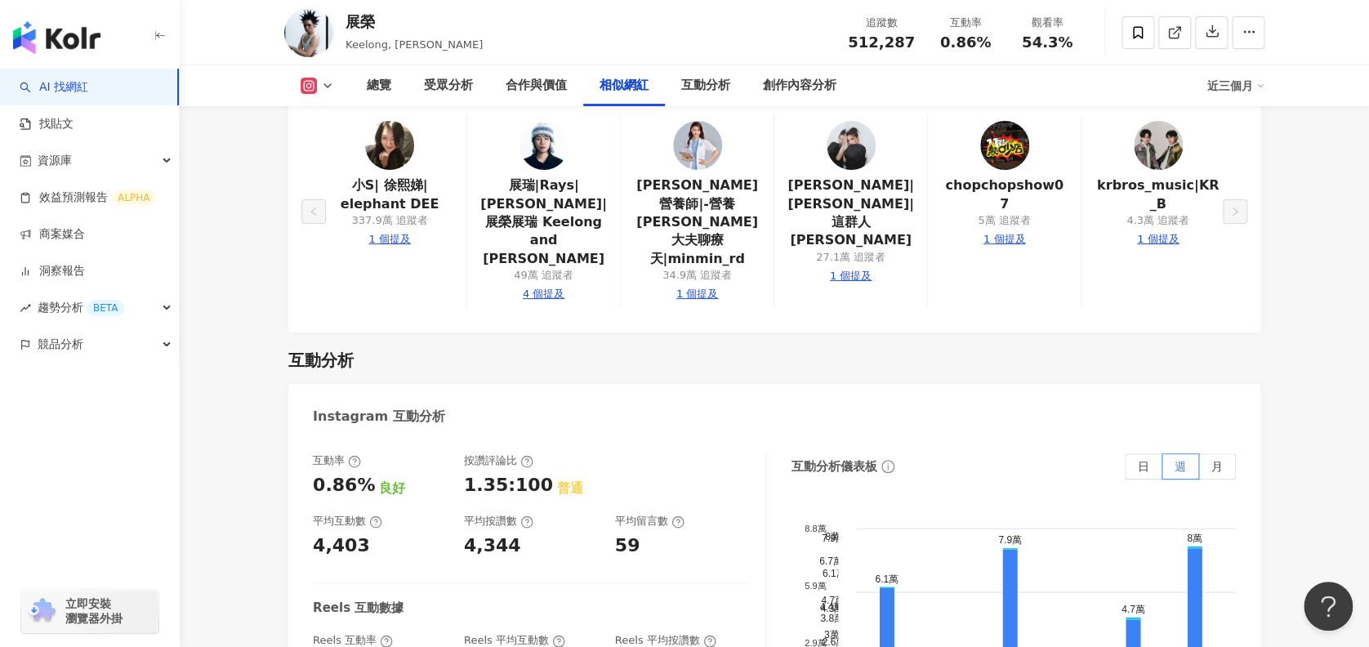
scroll to position [3206, 0]
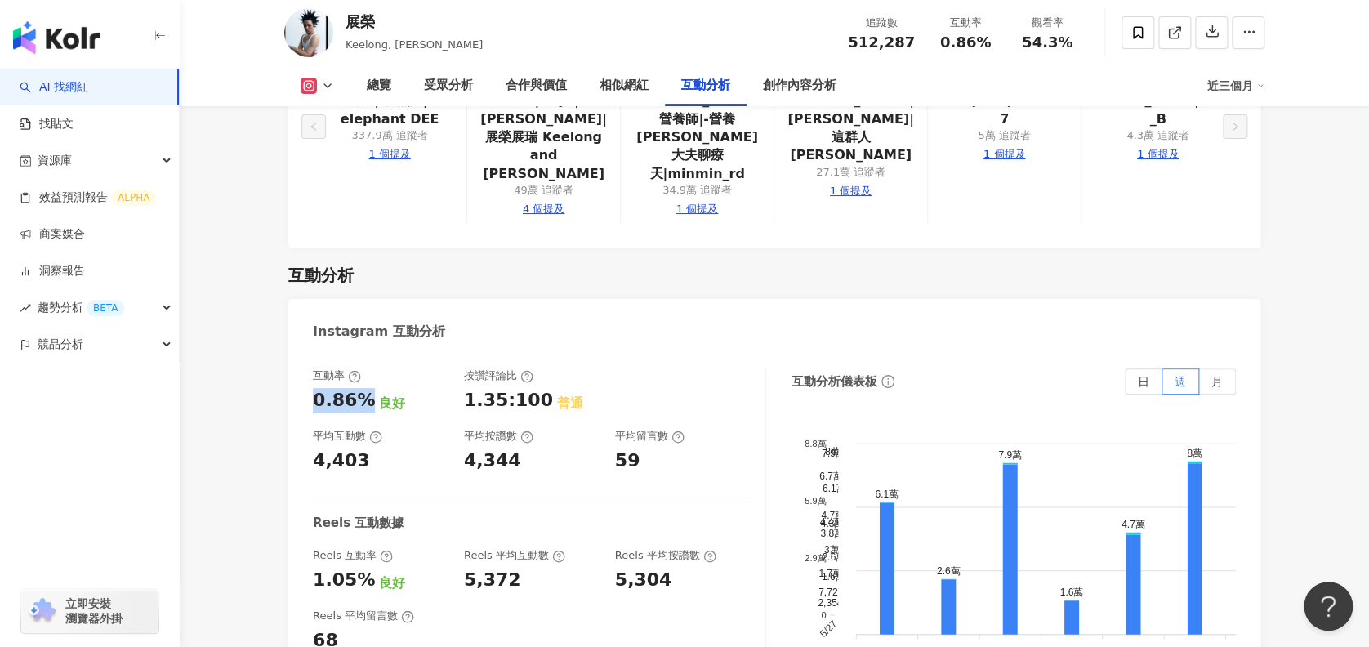
drag, startPoint x: 310, startPoint y: 287, endPoint x: 361, endPoint y: 287, distance: 51.5
click at [361, 352] on div "互動率 0.86% 良好 按讚評論比 1.35:100 普通 平均互動數 4,403 平均按讚數 4,344 平均留言數 59 Reels 互動數據 Reel…" at bounding box center [774, 536] width 972 height 368
copy div "0.86%"
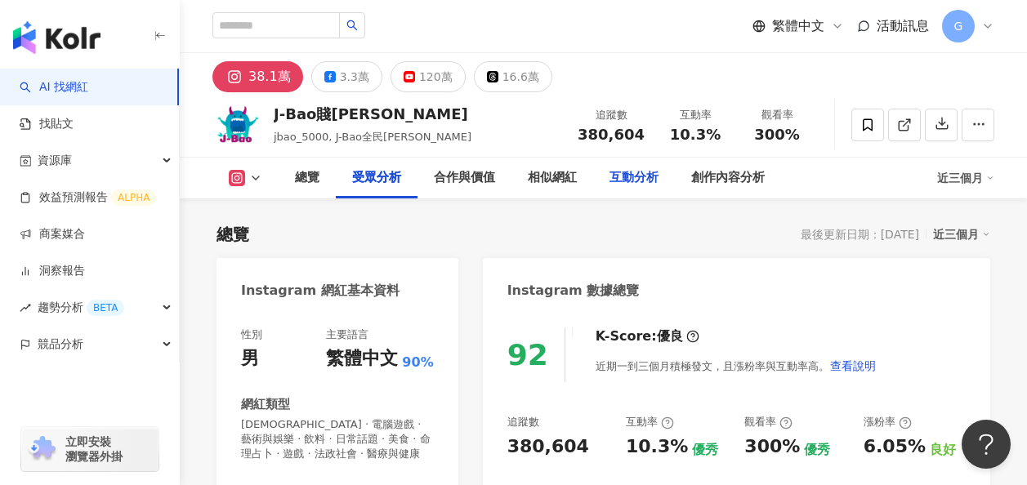
click at [658, 168] on div "互動分析" at bounding box center [633, 178] width 49 height 20
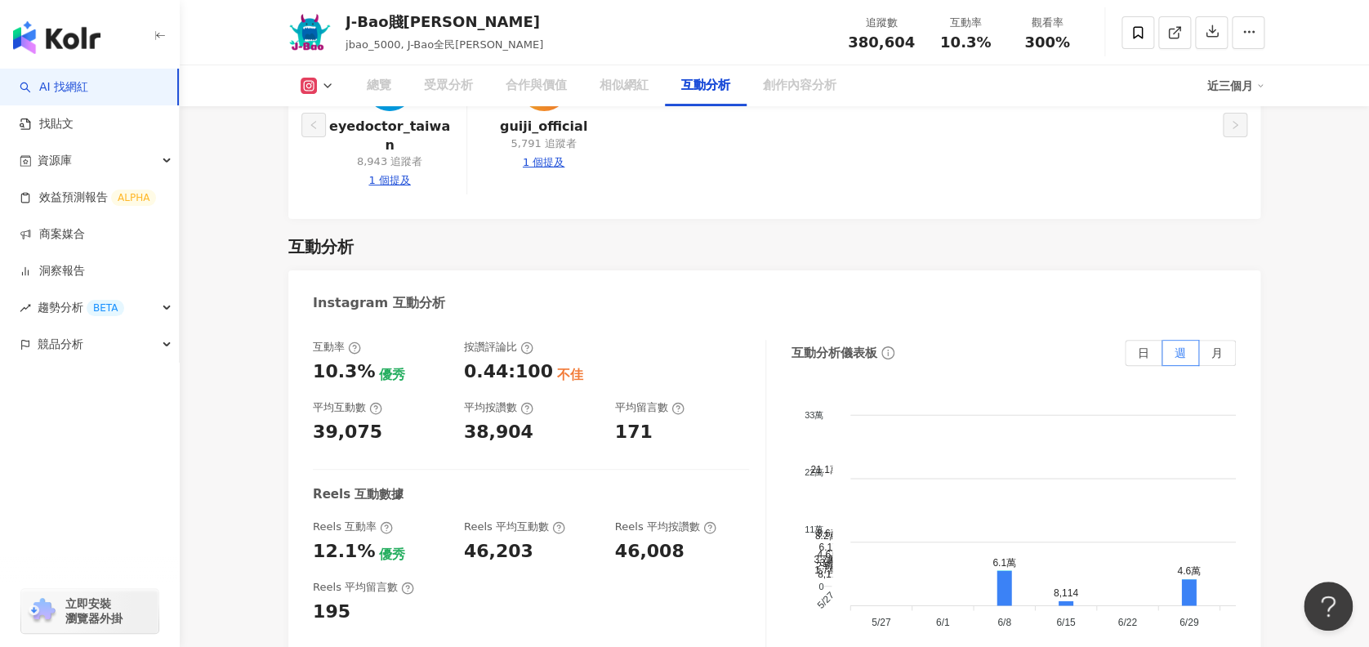
scroll to position [3180, 0]
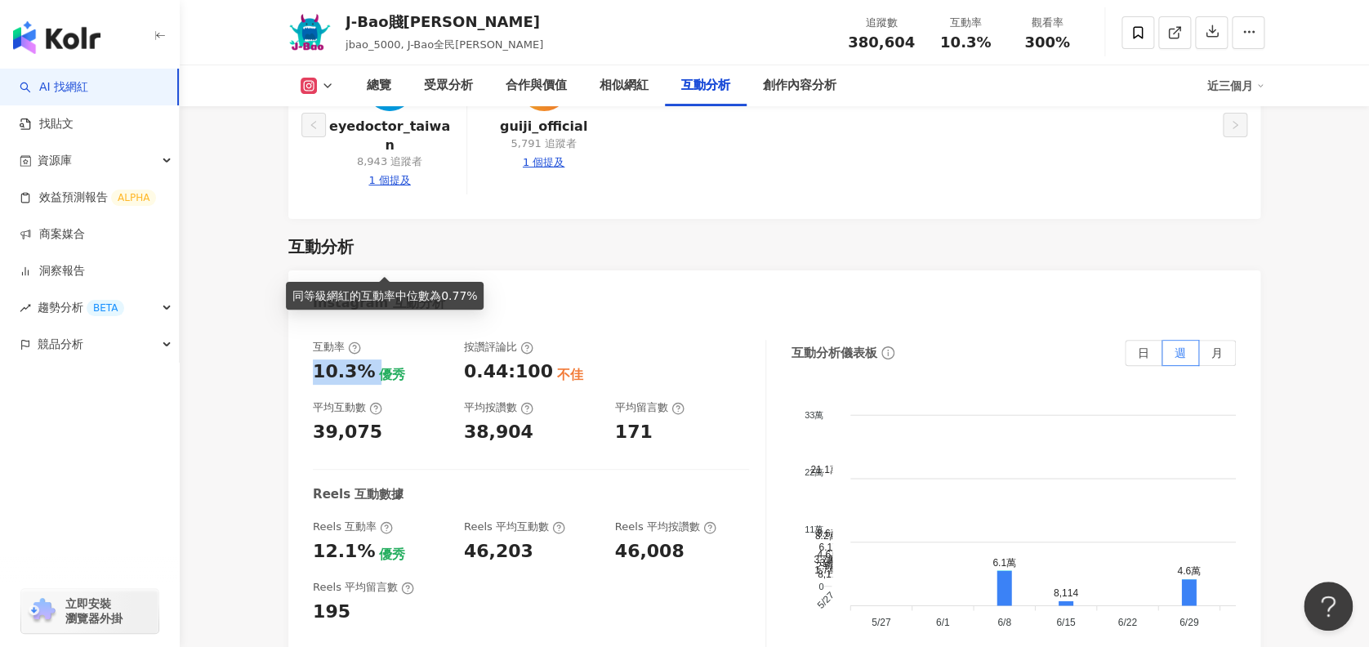
drag, startPoint x: 313, startPoint y: 255, endPoint x: 376, endPoint y: 256, distance: 63.7
click at [376, 359] on div "10.3% 優秀" at bounding box center [380, 371] width 135 height 25
copy div "10.3%"
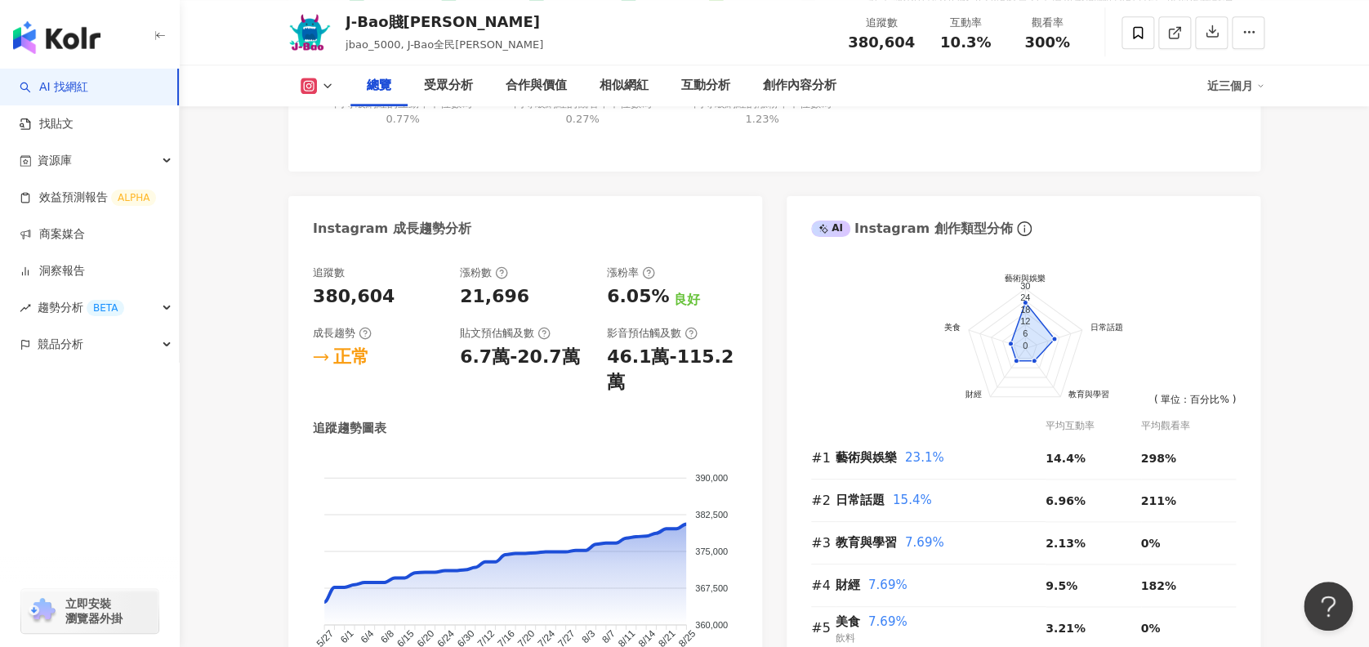
scroll to position [797, 0]
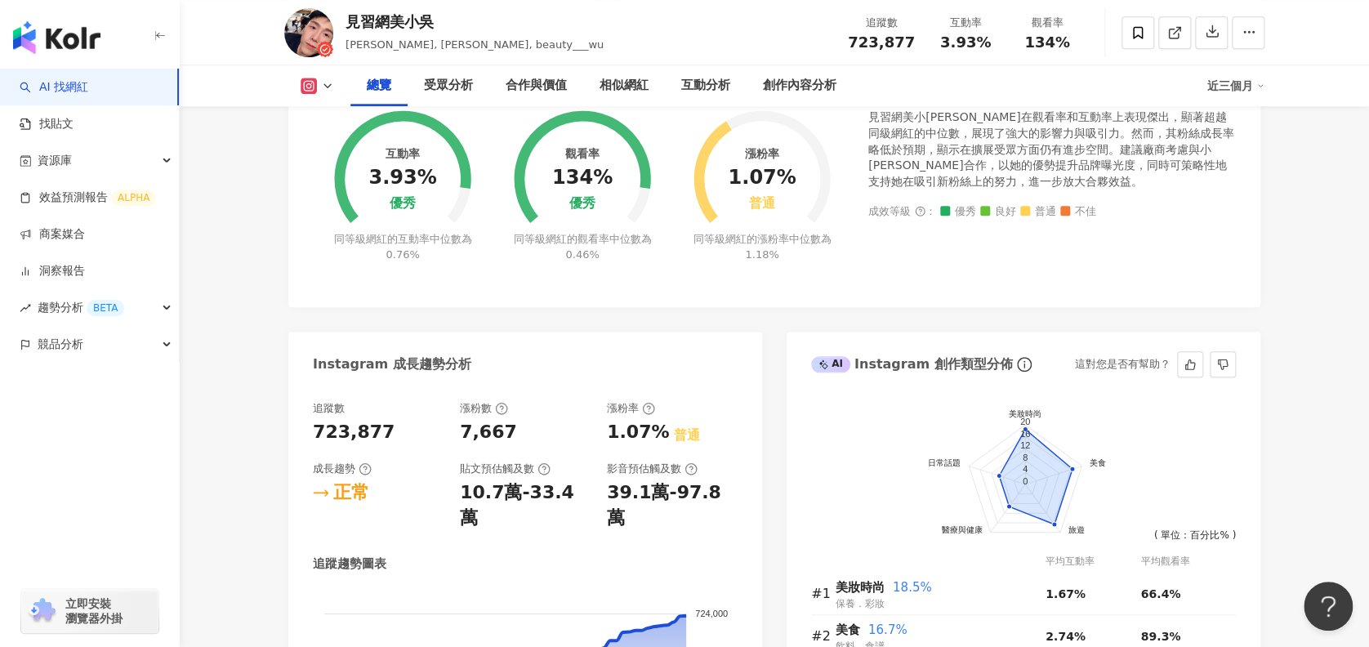
scroll to position [672, 0]
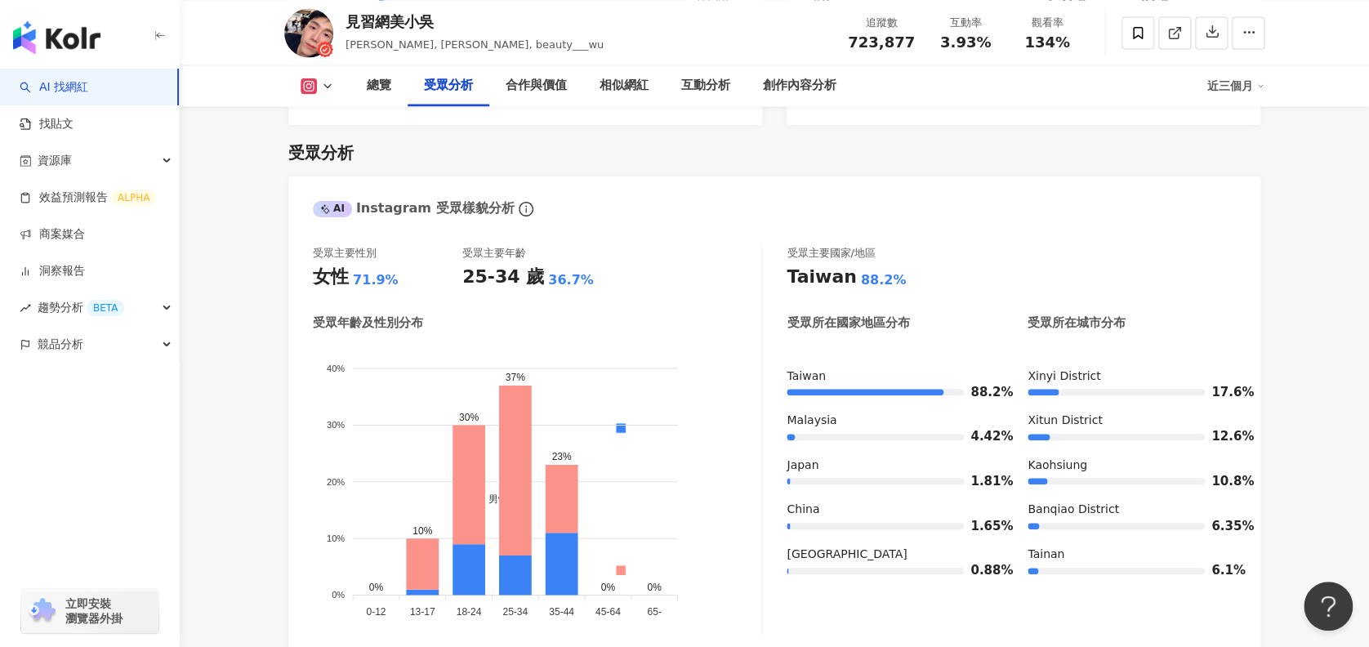
scroll to position [1399, 0]
click at [685, 87] on div "互動分析" at bounding box center [705, 86] width 49 height 20
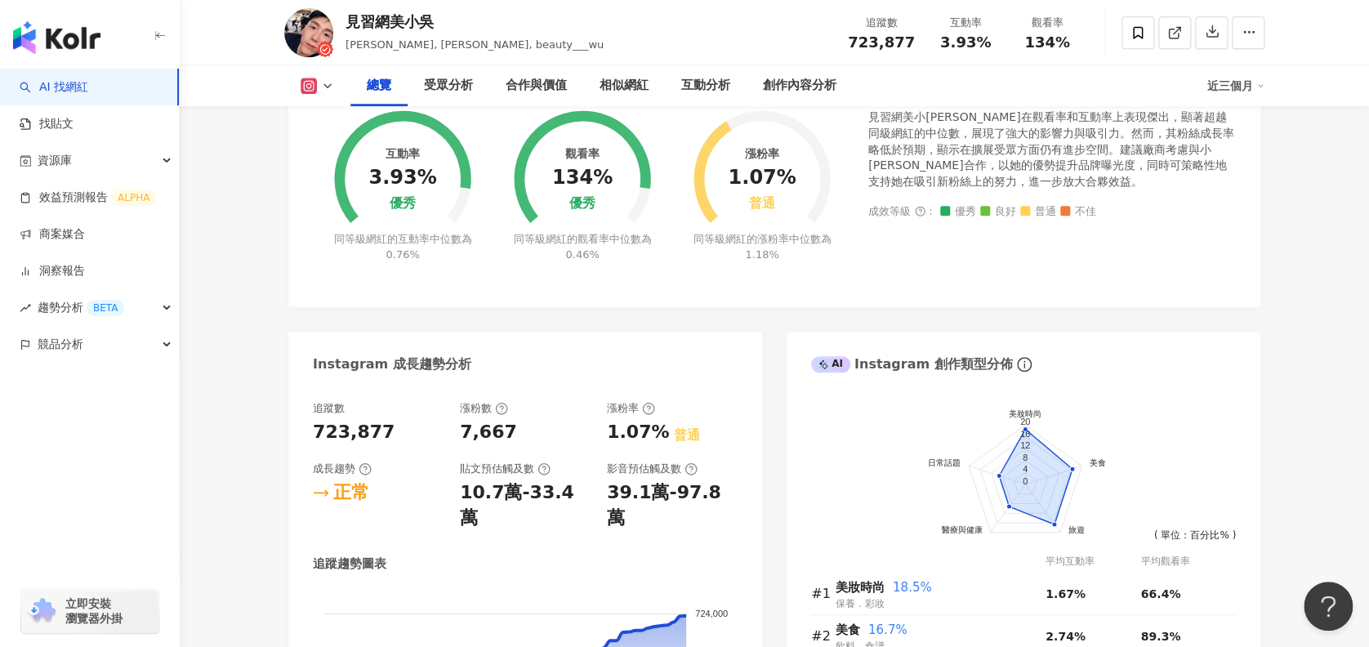
scroll to position [679, 0]
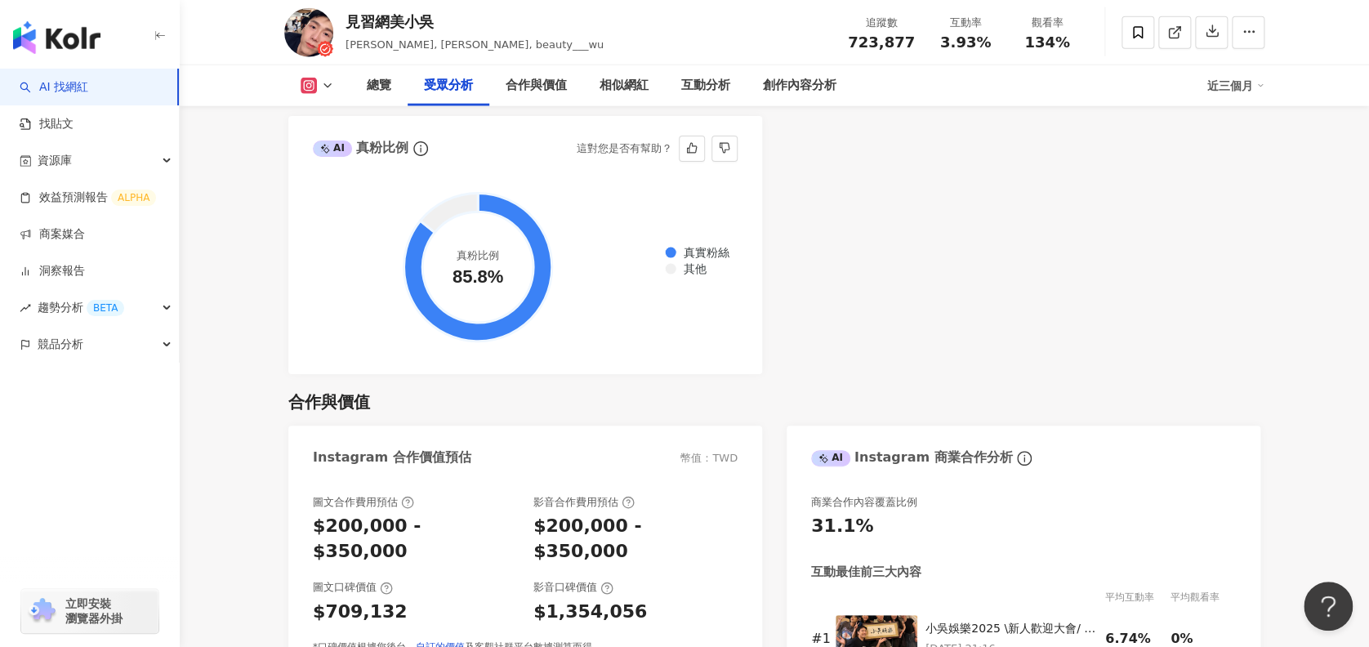
scroll to position [2020, 0]
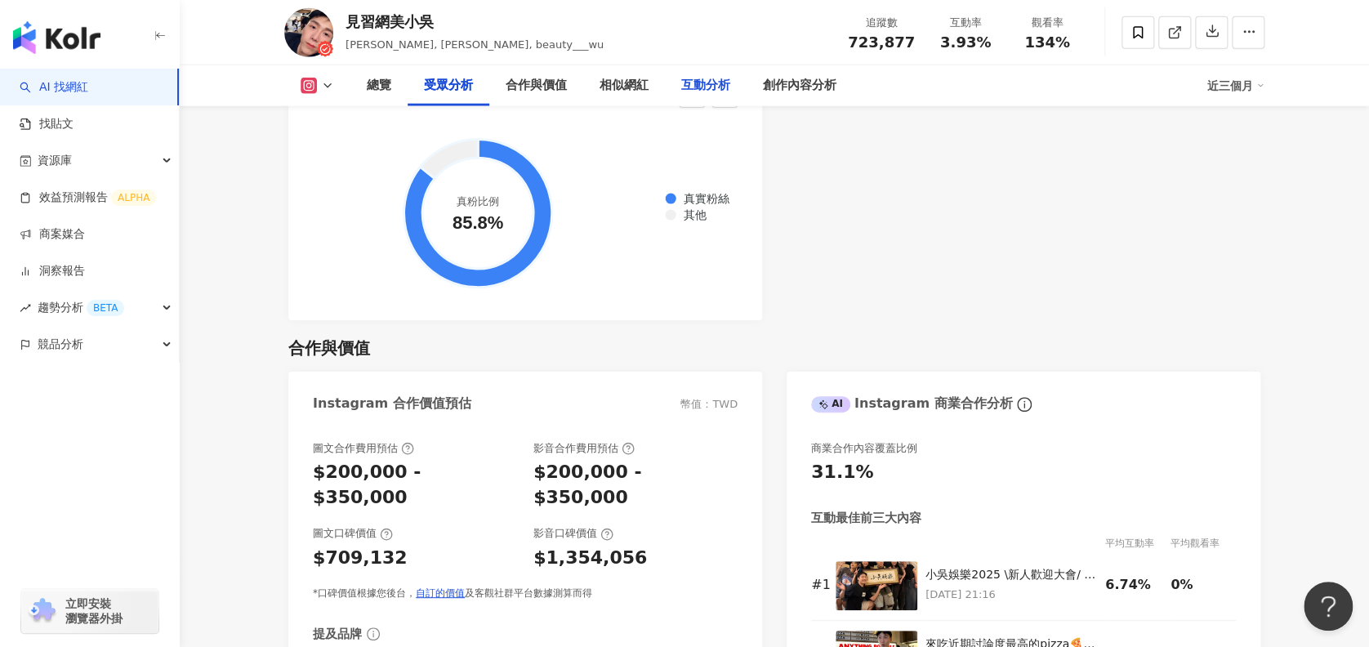
click at [699, 81] on div "互動分析" at bounding box center [705, 86] width 49 height 20
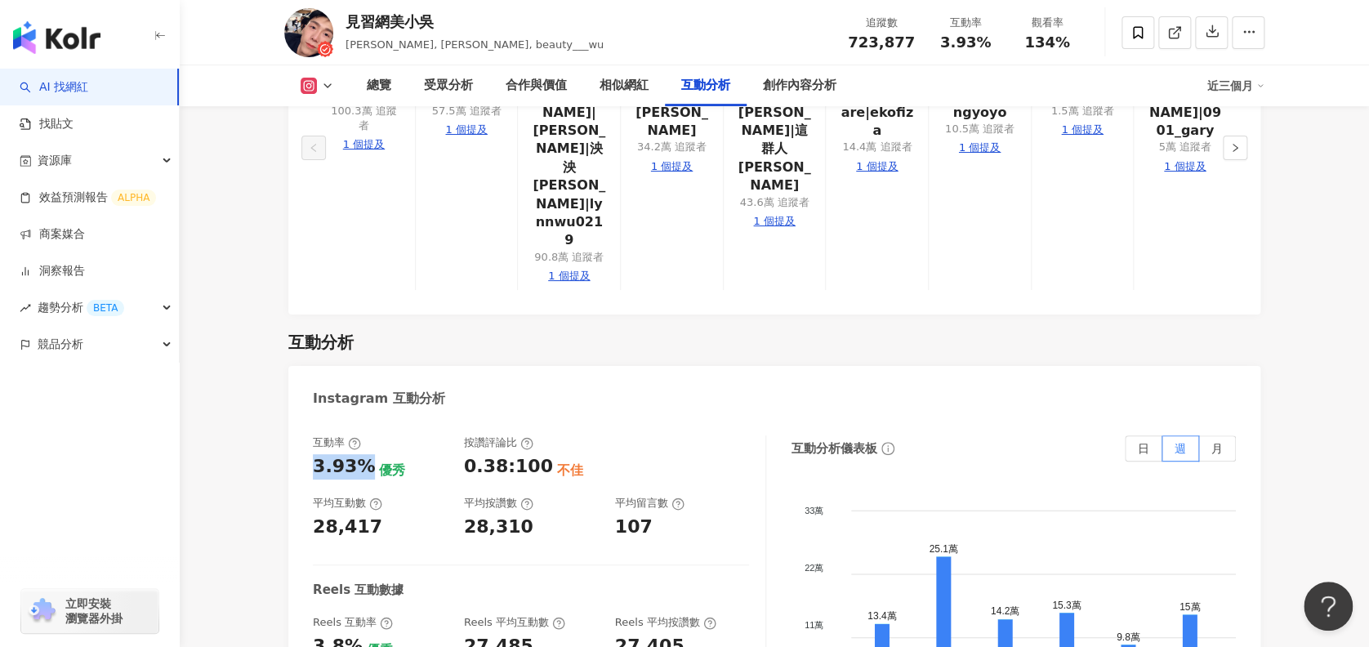
drag, startPoint x: 314, startPoint y: 249, endPoint x: 359, endPoint y: 253, distance: 45.9
click at [359, 454] on div "3.93%" at bounding box center [344, 466] width 62 height 25
copy div "3.93%"
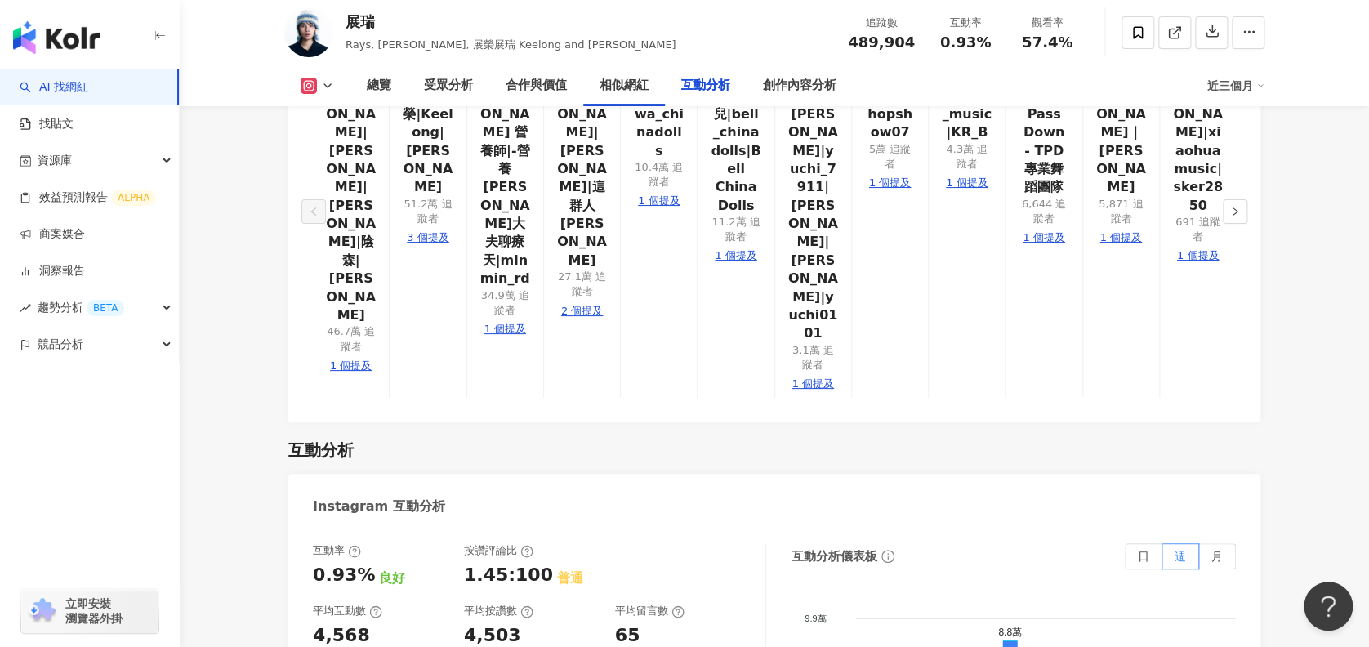
scroll to position [3370, 0]
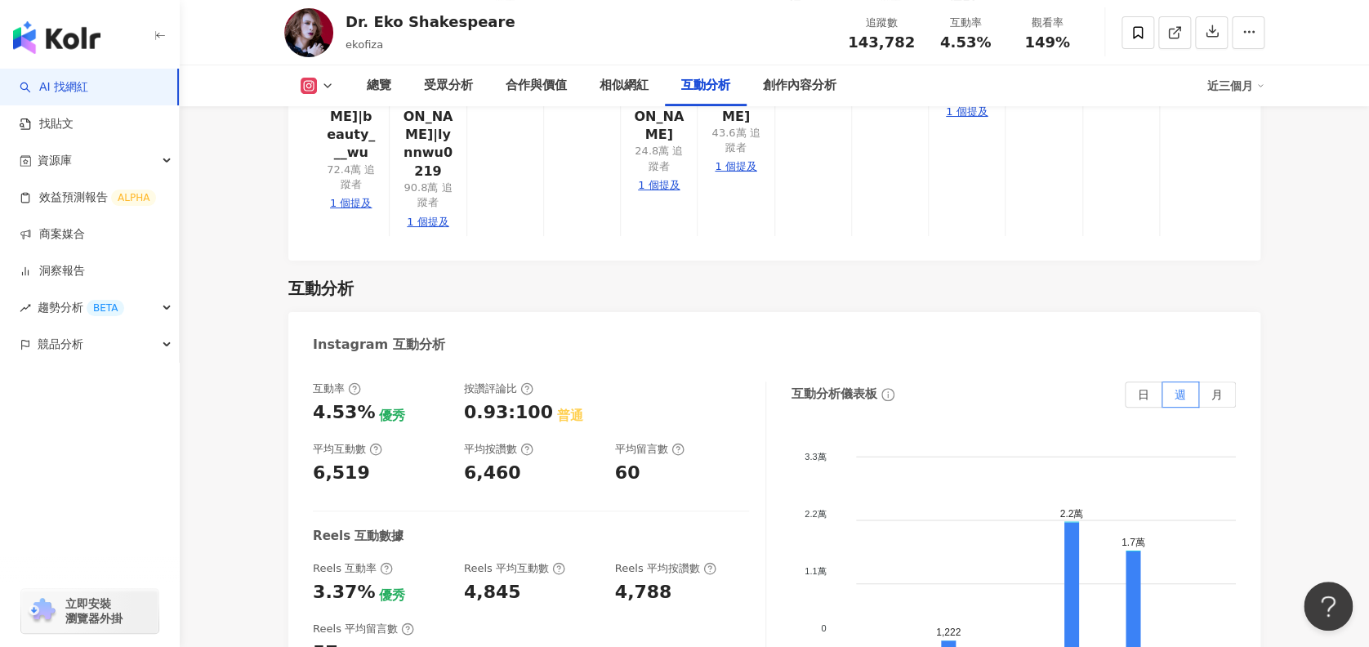
scroll to position [3268, 0]
drag, startPoint x: 307, startPoint y: 296, endPoint x: 364, endPoint y: 295, distance: 57.2
click at [364, 363] on div "互動率 4.53% 優秀 按讚評論比 0.93:100 普通 平均互動數 6,519 平均按讚數 6,460 平均留言數 60 Reels 互動數據 Reel…" at bounding box center [774, 547] width 972 height 368
copy div "4.53%"
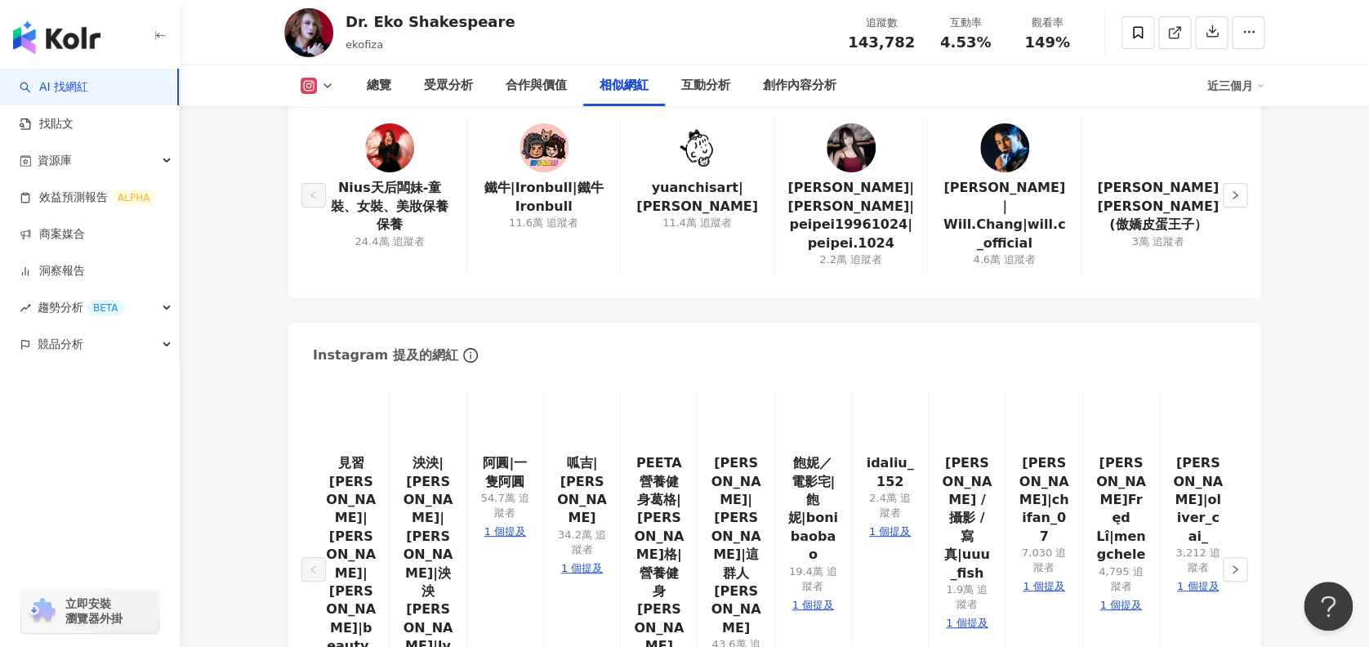
scroll to position [3290, 0]
